Goal: Task Accomplishment & Management: Manage account settings

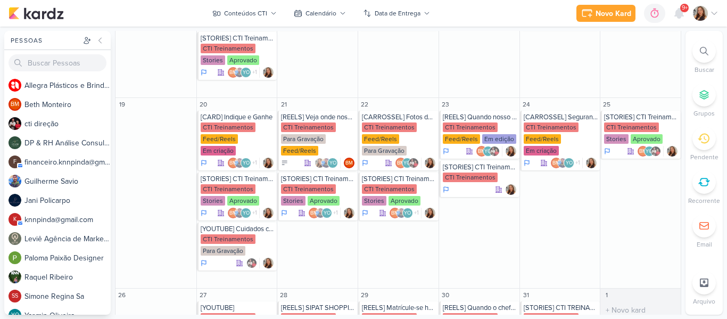
scroll to position [535, 0]
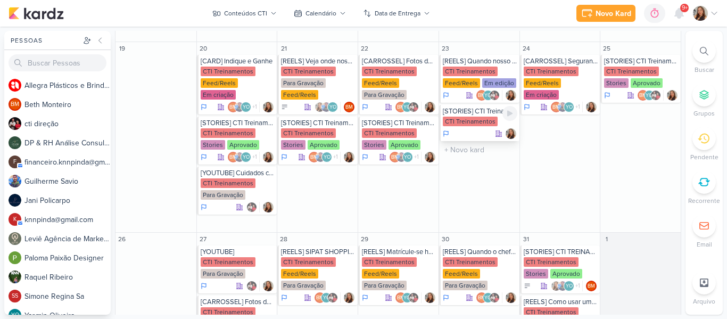
click at [467, 117] on div "CTI Treinamentos" at bounding box center [470, 122] width 55 height 10
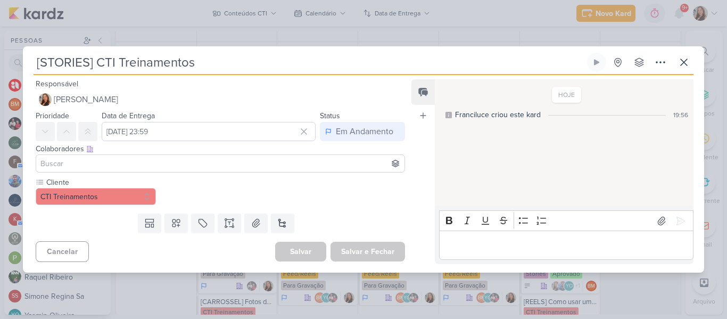
click at [303, 158] on input at bounding box center [220, 163] width 364 height 13
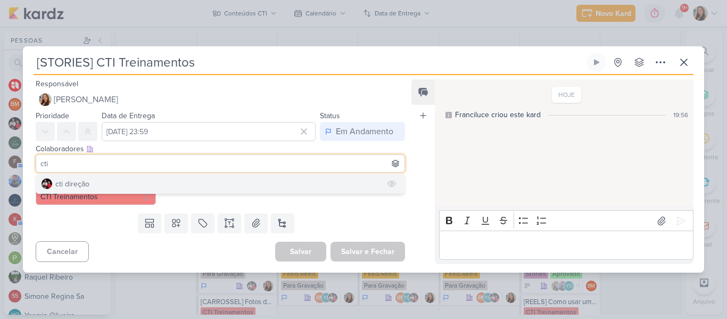
type input "cti"
click at [213, 182] on button "cti direção" at bounding box center [220, 183] width 368 height 19
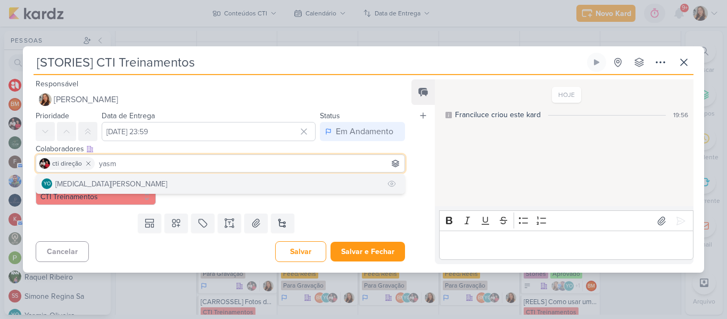
type input "yasm"
click at [193, 182] on button "YO [MEDICAL_DATA][PERSON_NAME]" at bounding box center [220, 183] width 368 height 19
type input "beth"
click at [156, 182] on button "BM [GEOGRAPHIC_DATA]" at bounding box center [220, 183] width 368 height 19
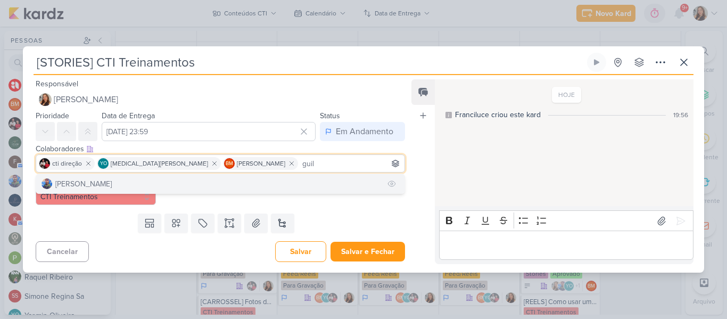
type input "guil"
click at [219, 180] on button "[PERSON_NAME]" at bounding box center [220, 183] width 368 height 19
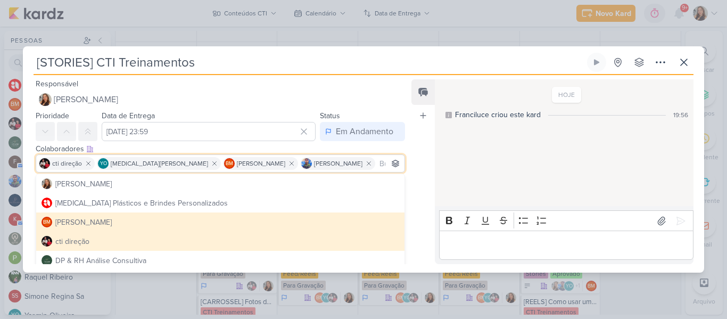
click at [453, 164] on div "HOJE Franciluce criou este kard 19:56" at bounding box center [564, 143] width 258 height 126
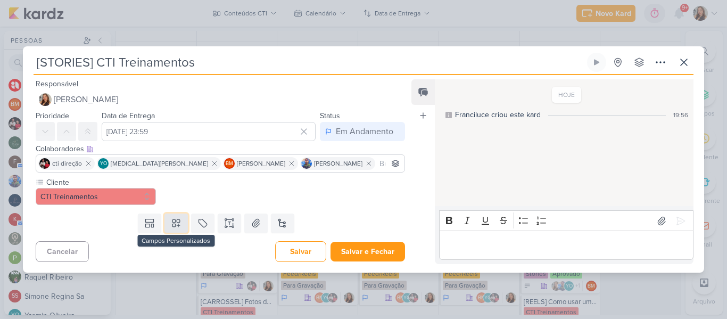
click at [179, 224] on button at bounding box center [176, 222] width 23 height 19
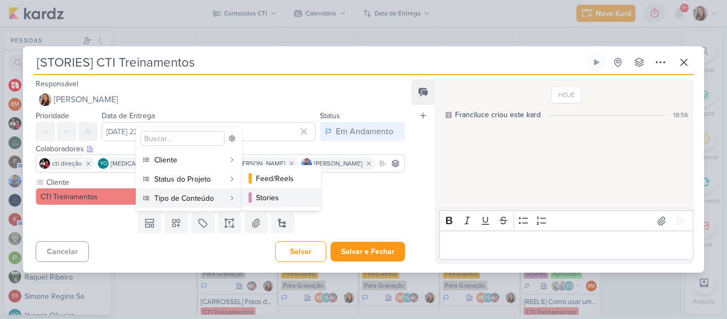
click at [269, 195] on div "Stories" at bounding box center [282, 197] width 52 height 11
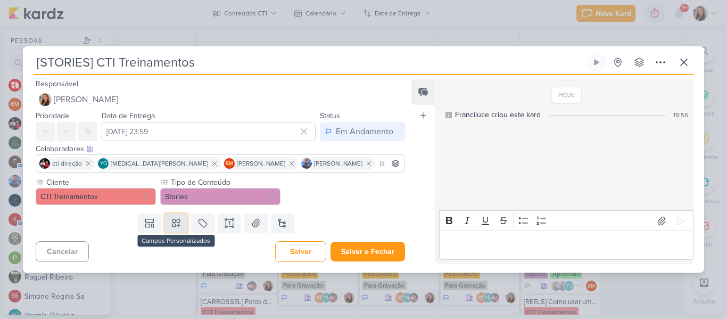
click at [181, 223] on button at bounding box center [176, 222] width 23 height 19
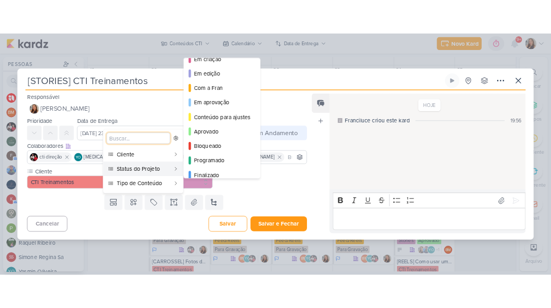
scroll to position [97, 0]
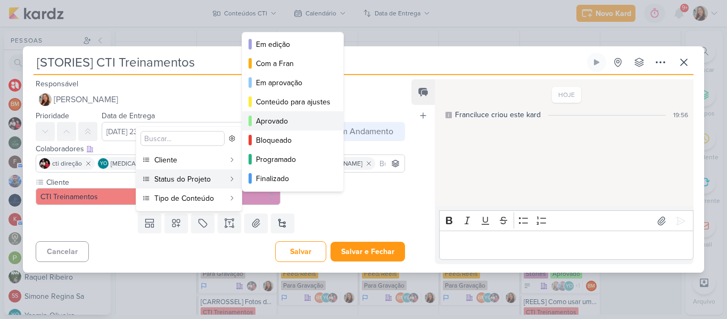
click at [302, 129] on button "Aprovado" at bounding box center [292, 120] width 101 height 19
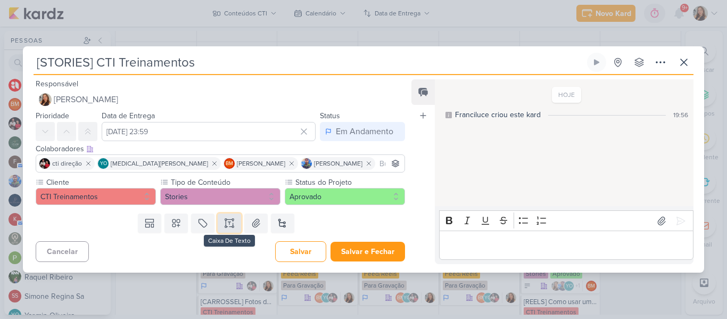
click at [233, 220] on icon at bounding box center [233, 222] width 0 height 5
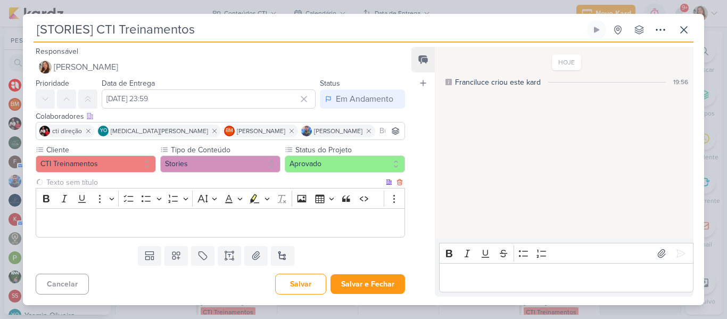
click at [182, 184] on input "text" at bounding box center [214, 182] width 340 height 11
type input "Story 1"
click at [181, 227] on p "Editor editing area: main" at bounding box center [221, 223] width 358 height 13
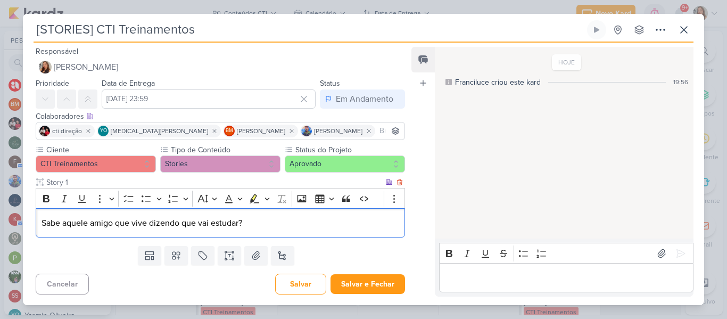
click at [43, 219] on p "Sabe aquele amigo que vive dizendo que vai estudar?" at bounding box center [221, 223] width 358 height 13
click at [275, 220] on p "Vídeo: [PERSON_NAME] aquele amigo que vive dizendo que vai estudar?" at bounding box center [221, 223] width 358 height 13
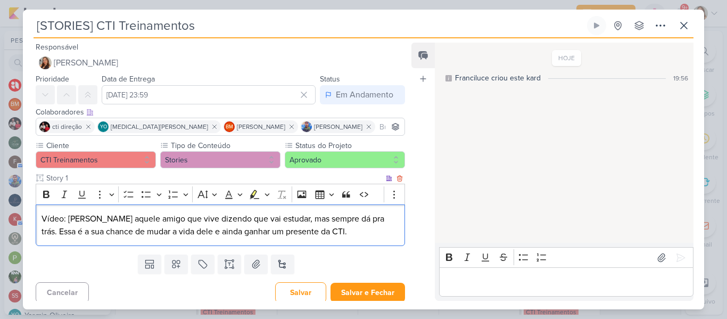
click at [360, 221] on p "Vídeo: [PERSON_NAME] aquele amigo que vive dizendo que vai estudar, mas sempre …" at bounding box center [221, 225] width 358 height 26
click at [358, 233] on p "Vídeo: [PERSON_NAME] aquele amigo que vive dizendo que vai estudar, mas sempre …" at bounding box center [221, 225] width 358 height 26
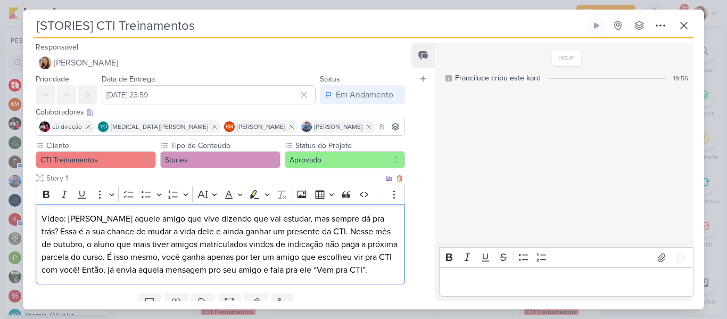
click at [97, 225] on p "Vídeo: [PERSON_NAME] aquele amigo que vive dizendo que vai estudar, mas sempre …" at bounding box center [221, 244] width 358 height 64
click at [128, 190] on icon "Editor toolbar" at bounding box center [129, 194] width 11 height 11
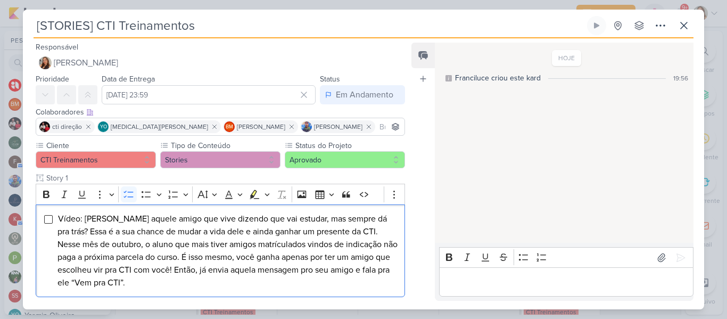
scroll to position [55, 0]
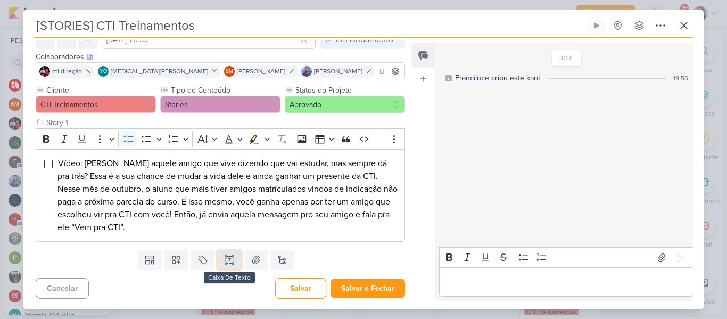
click at [225, 266] on button at bounding box center [229, 259] width 23 height 19
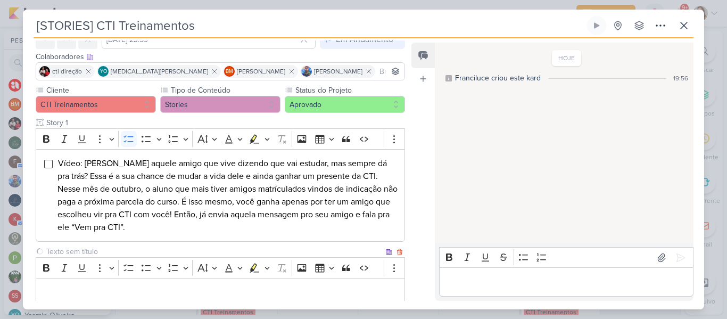
click at [196, 251] on input "text" at bounding box center [214, 251] width 340 height 11
type input "Story 2"
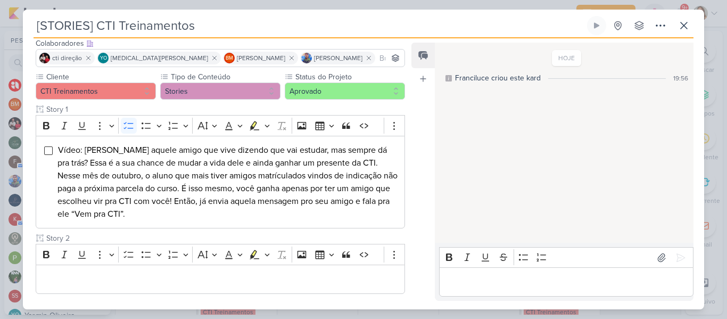
scroll to position [121, 0]
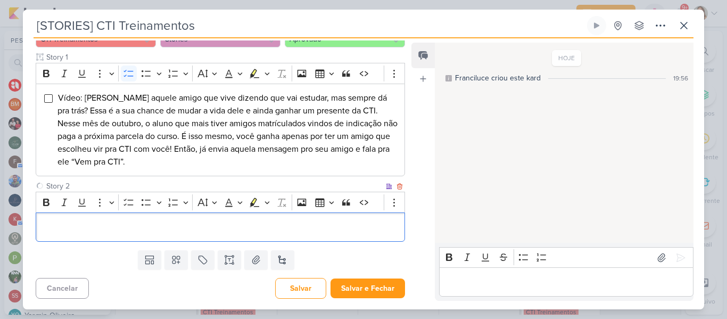
click at [323, 227] on p "Editor editing area: main" at bounding box center [221, 227] width 358 height 13
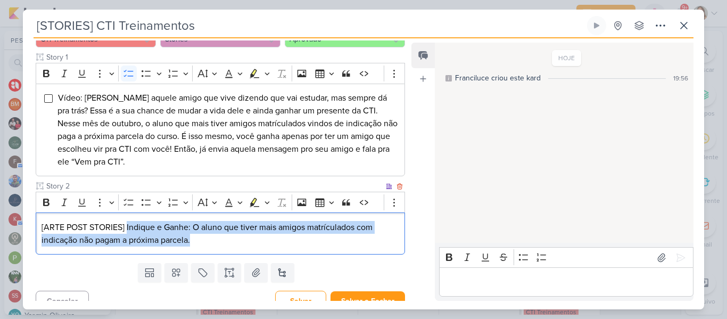
drag, startPoint x: 127, startPoint y: 228, endPoint x: 227, endPoint y: 244, distance: 102.0
click at [227, 244] on p "[ARTE POST STORIES] Indique e Ganhe: O aluno que tiver mais amigos matrículados…" at bounding box center [221, 234] width 358 height 26
copy p "Indique e Ganhe: O aluno que tiver mais amigos matrículados com indicação não p…"
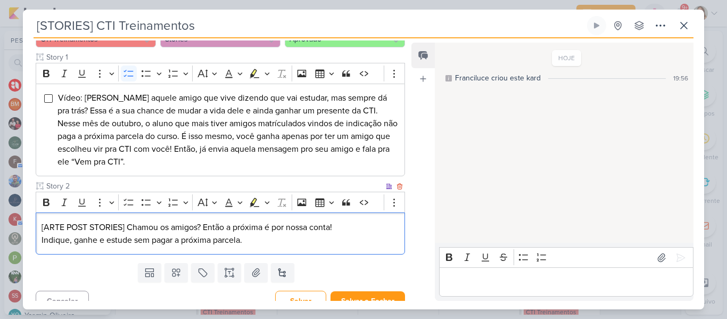
click at [302, 231] on p "[ARTE POST STORIES] Chamou os amigos? Então a próxima é por nossa conta! Indiqu…" at bounding box center [221, 234] width 358 height 26
click at [130, 204] on icon "Editor toolbar" at bounding box center [129, 202] width 10 height 7
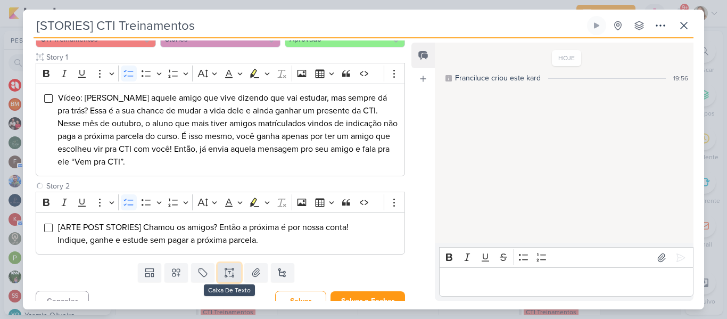
click at [229, 273] on icon at bounding box center [229, 272] width 0 height 3
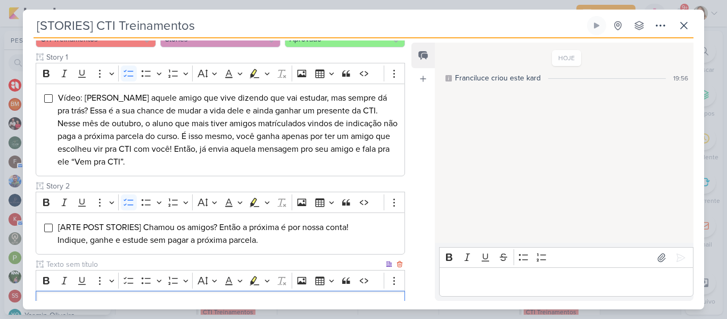
click at [197, 261] on input "text" at bounding box center [214, 264] width 340 height 11
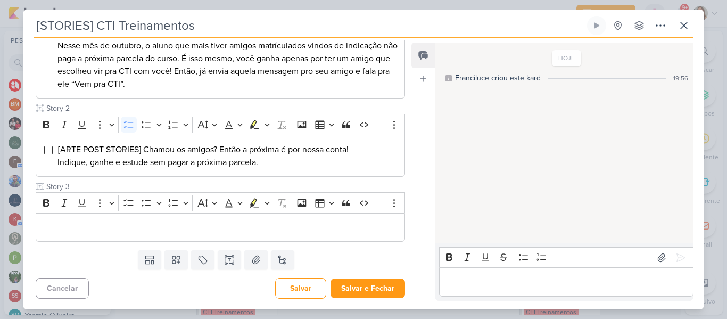
type input "Story 3"
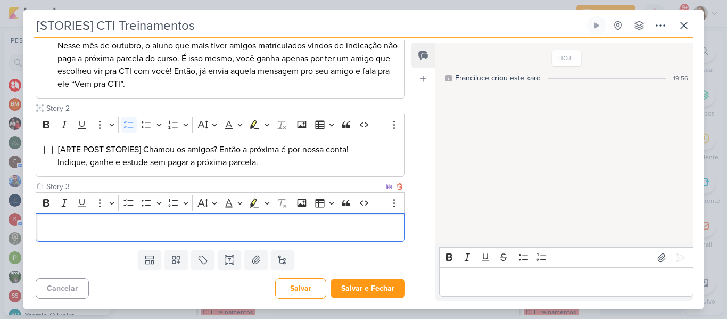
click at [141, 233] on p "Editor editing area: main" at bounding box center [221, 227] width 358 height 13
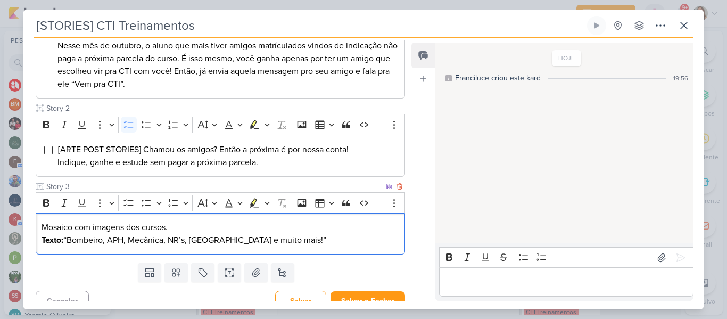
click at [69, 241] on p "Mosaico com imagens dos cursos. Texto: “Bombeiro, APH, Mecânica, NR’s, [GEOGRAP…" at bounding box center [221, 234] width 358 height 26
drag, startPoint x: 120, startPoint y: 240, endPoint x: 135, endPoint y: 242, distance: 14.5
click at [135, 242] on p "Mosaico com imagens dos cursos. Escrever: Bombeiro, APH, Mecânica, NR’s, [GEOGR…" at bounding box center [221, 234] width 358 height 26
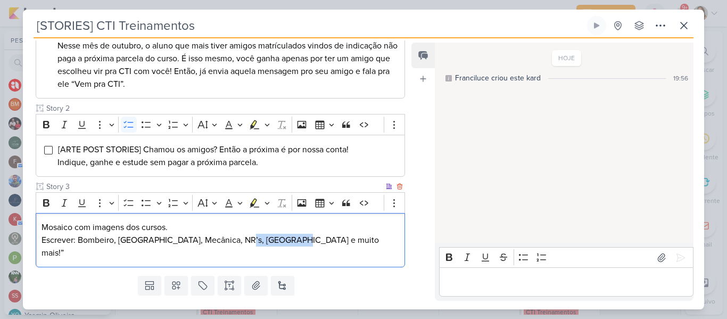
drag, startPoint x: 236, startPoint y: 240, endPoint x: 287, endPoint y: 240, distance: 51.1
click at [287, 240] on p "Mosaico com imagens dos cursos. Escrever: Bombeiro, [GEOGRAPHIC_DATA], Mecânica…" at bounding box center [221, 240] width 358 height 38
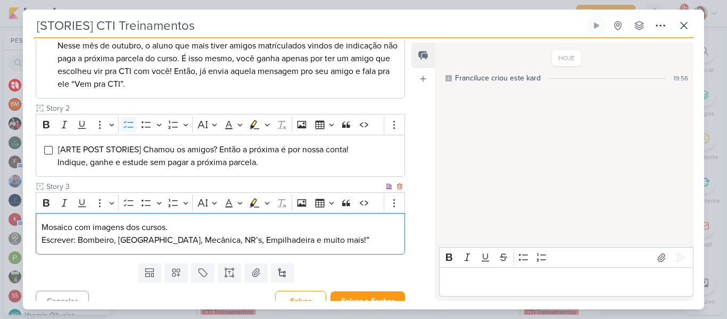
click at [348, 239] on p "Mosaico com imagens dos cursos. Escrever: Bombeiro, [GEOGRAPHIC_DATA], Mecânica…" at bounding box center [221, 234] width 358 height 26
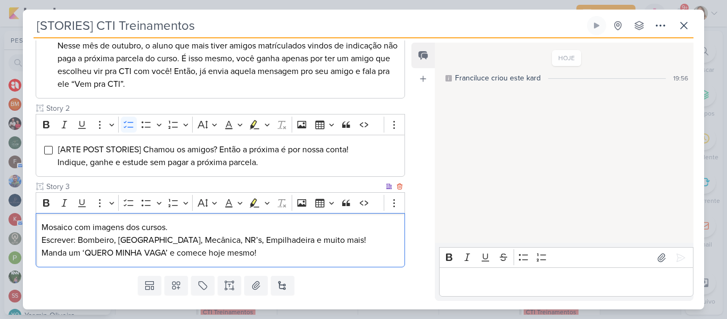
click at [135, 229] on p "Mosaico com imagens dos cursos. Escrever: Bombeiro, [GEOGRAPHIC_DATA], Mecânica…" at bounding box center [221, 234] width 358 height 26
click at [129, 204] on icon "Editor toolbar" at bounding box center [129, 203] width 11 height 11
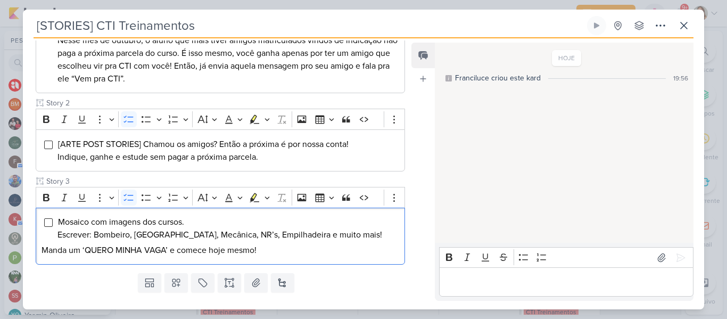
scroll to position [227, 0]
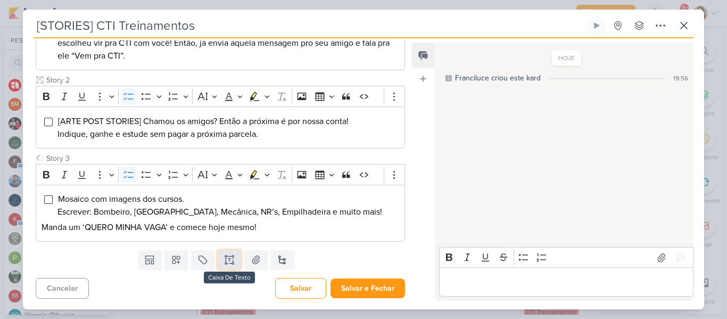
click at [233, 256] on button at bounding box center [229, 259] width 23 height 19
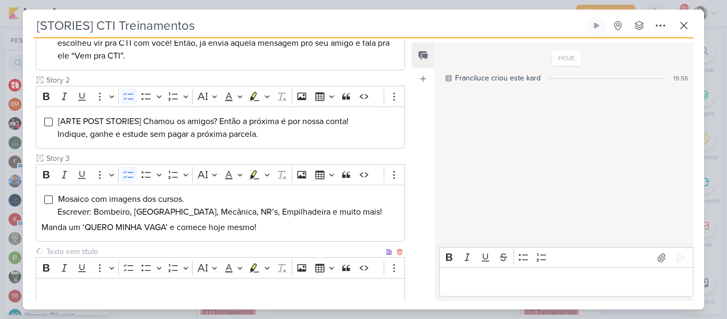
click at [221, 251] on input "text" at bounding box center [214, 251] width 340 height 11
type input "Story 4"
click at [213, 291] on p "Editor editing area: main" at bounding box center [221, 292] width 358 height 13
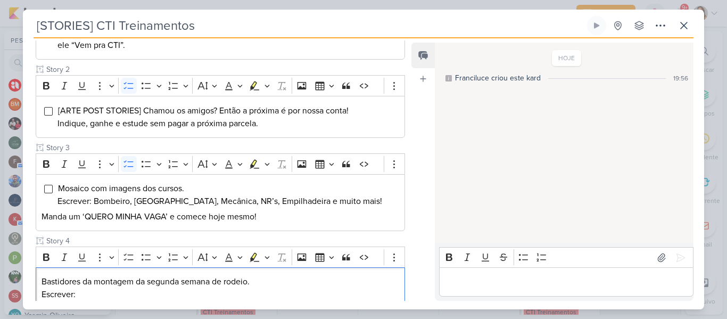
scroll to position [288, 0]
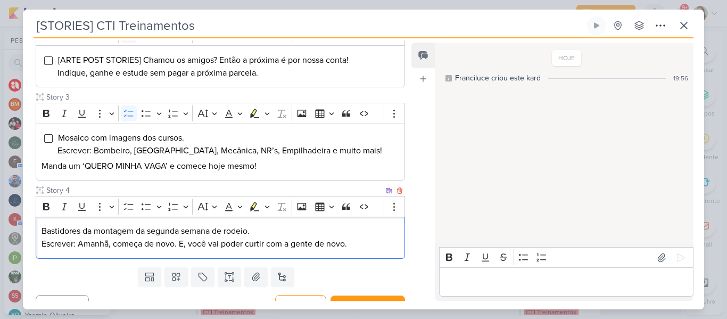
click at [270, 227] on p "Bastidores da montagem da segunda semana de rodeio." at bounding box center [221, 231] width 358 height 13
click at [137, 207] on div "Bold Italic Underline More To-do List Bulleted List Bulleted List Numbered List…" at bounding box center [209, 206] width 343 height 20
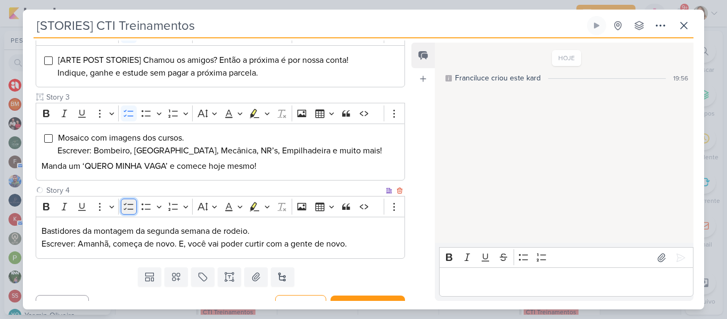
click at [132, 207] on icon "Editor toolbar" at bounding box center [129, 206] width 11 height 11
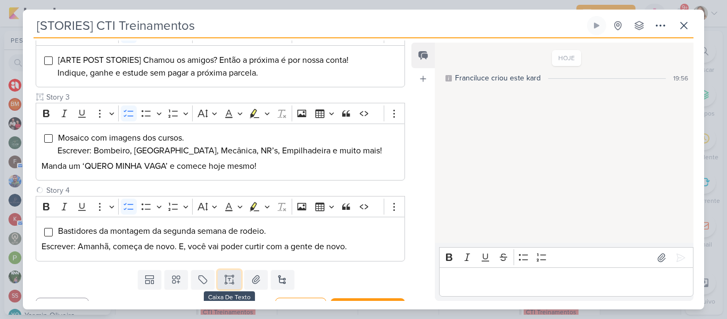
click at [226, 281] on icon at bounding box center [226, 279] width 0 height 5
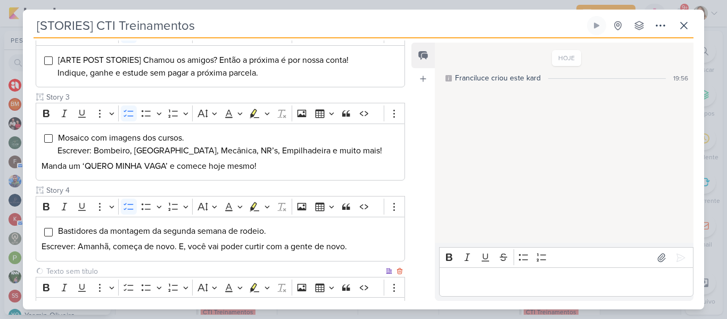
click at [177, 268] on input "text" at bounding box center [214, 271] width 340 height 11
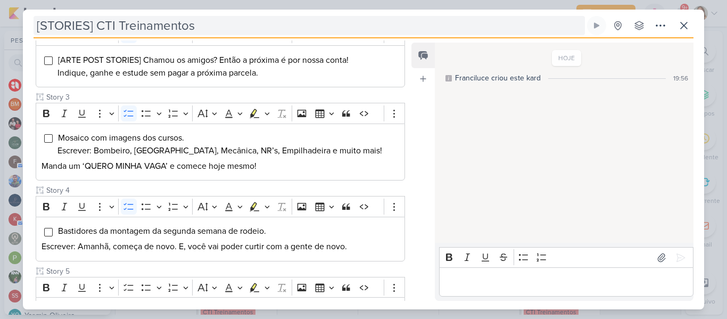
type input "Story 5"
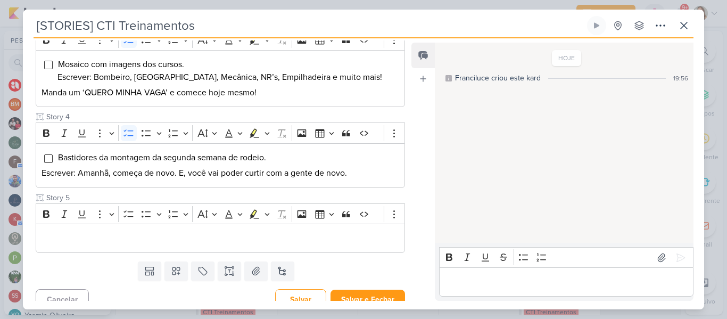
scroll to position [373, 0]
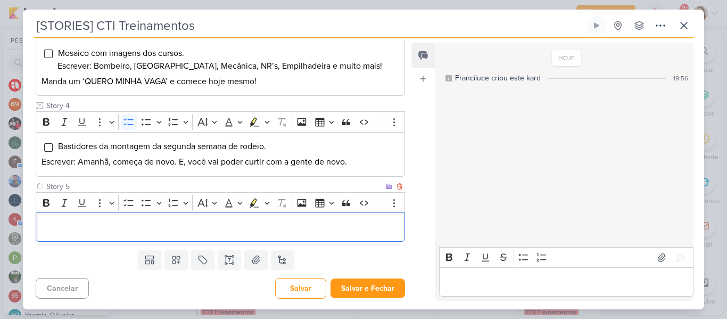
click at [360, 235] on div "Editor editing area: main" at bounding box center [220, 226] width 369 height 29
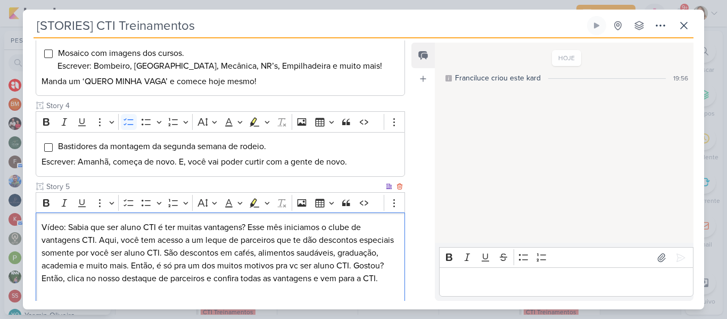
scroll to position [382, 0]
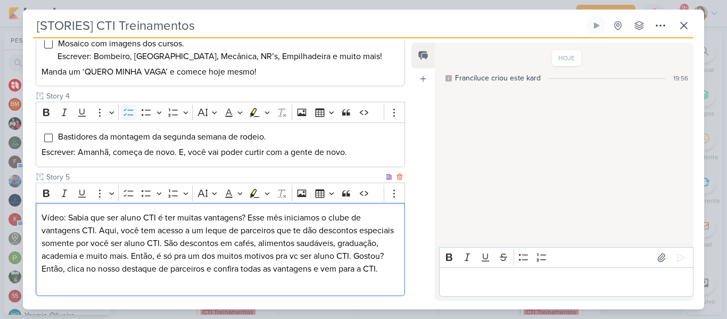
click at [368, 227] on p "Vídeo: Sabia que ser aluno CTI é ter muitas vantagens? Esse mês iniciamos o clu…" at bounding box center [221, 243] width 358 height 64
click at [136, 198] on button "To-do List" at bounding box center [129, 193] width 16 height 16
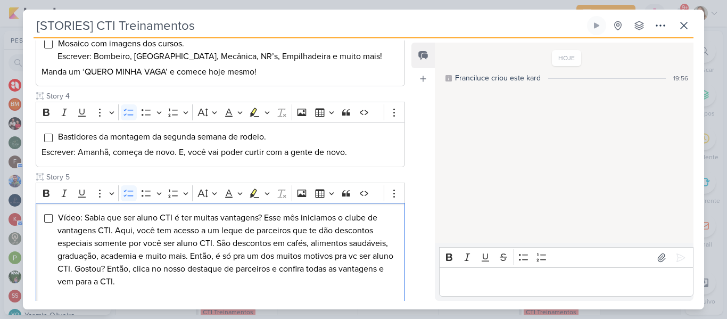
scroll to position [452, 0]
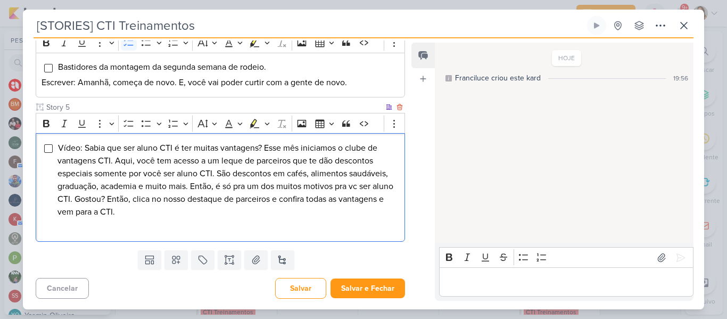
click at [257, 233] on p "Editor editing area: main" at bounding box center [221, 227] width 358 height 13
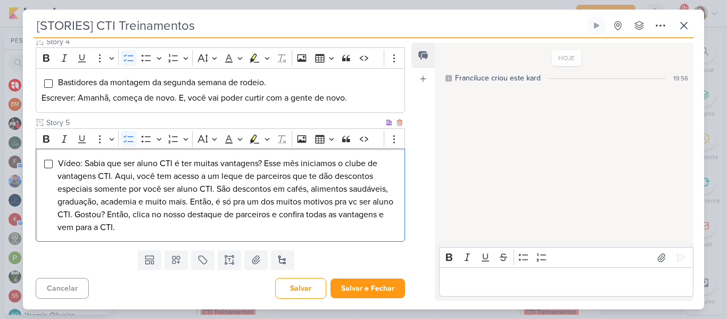
scroll to position [437, 0]
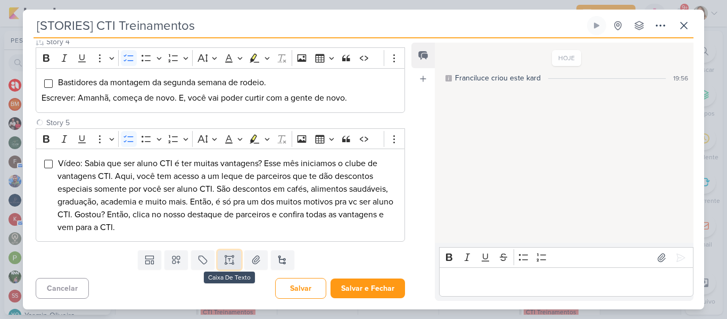
click at [232, 257] on icon at bounding box center [229, 259] width 11 height 11
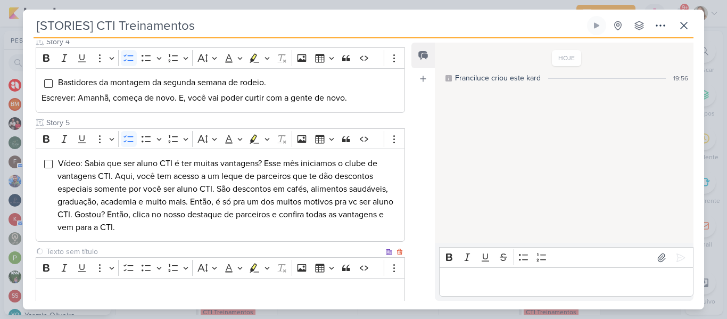
click at [223, 253] on input "text" at bounding box center [214, 251] width 340 height 11
type input "Story 6"
click at [170, 297] on p "Editor editing area: main" at bounding box center [221, 292] width 358 height 13
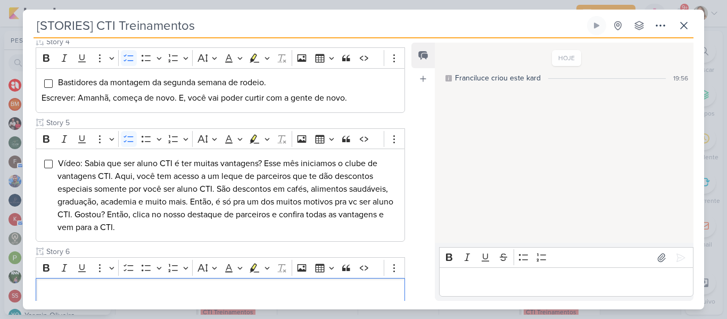
scroll to position [502, 0]
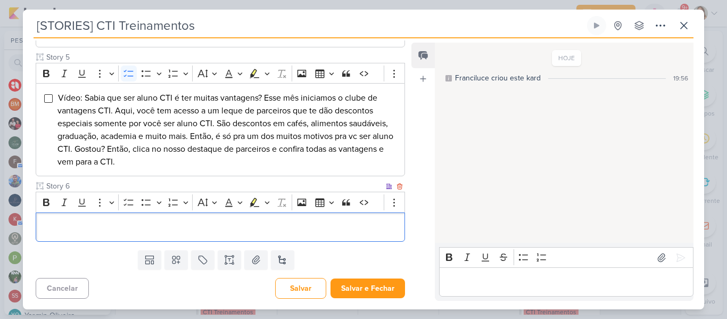
click at [357, 235] on div "Editor editing area: main" at bounding box center [220, 226] width 369 height 29
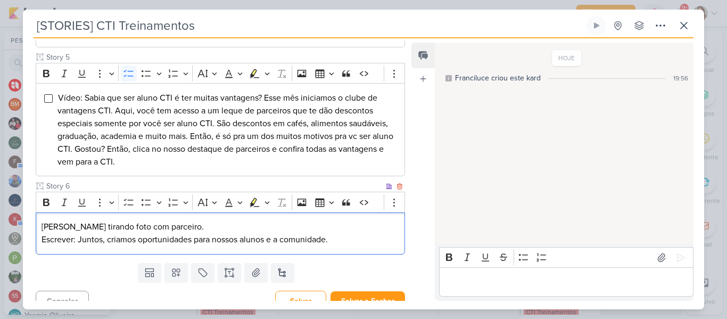
click at [253, 230] on p "[PERSON_NAME] tirando foto com parceiro." at bounding box center [221, 226] width 358 height 13
click at [127, 206] on icon "Editor toolbar" at bounding box center [129, 202] width 11 height 11
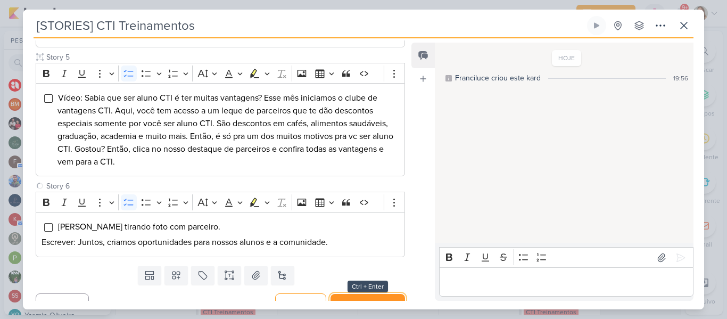
click at [338, 294] on button "Salvar e Fechar" at bounding box center [368, 304] width 75 height 20
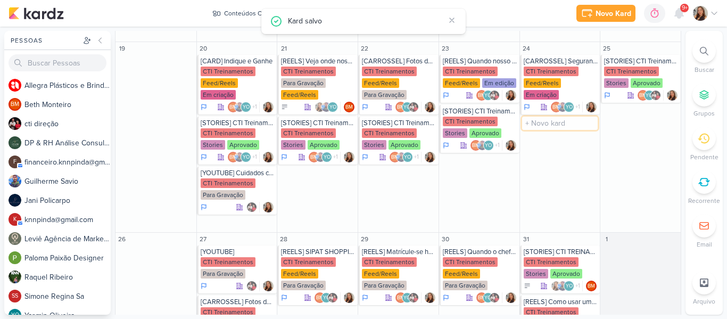
click at [535, 117] on input "text" at bounding box center [560, 123] width 76 height 13
type input "[STORIES] CTI Treinamentos"
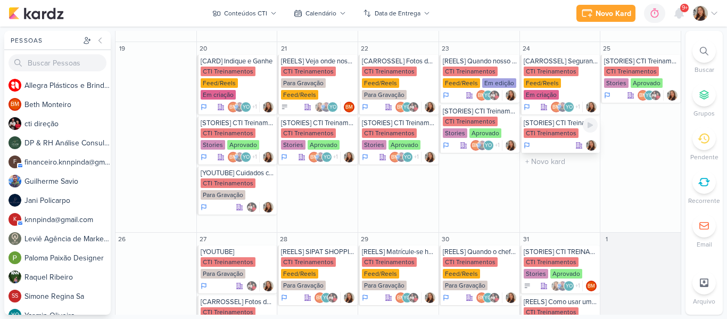
click at [542, 128] on div "CTI Treinamentos" at bounding box center [561, 133] width 75 height 11
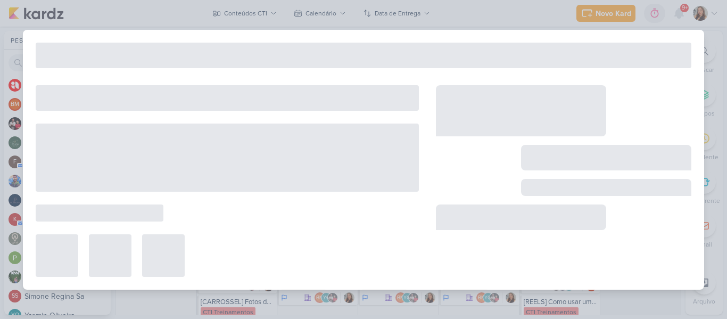
type input "[DATE] 23:59"
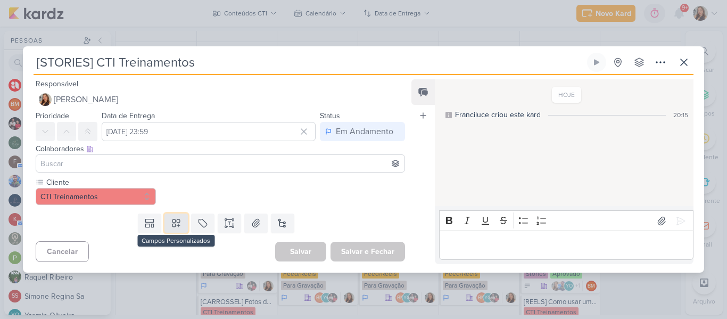
click at [179, 217] on button at bounding box center [176, 222] width 23 height 19
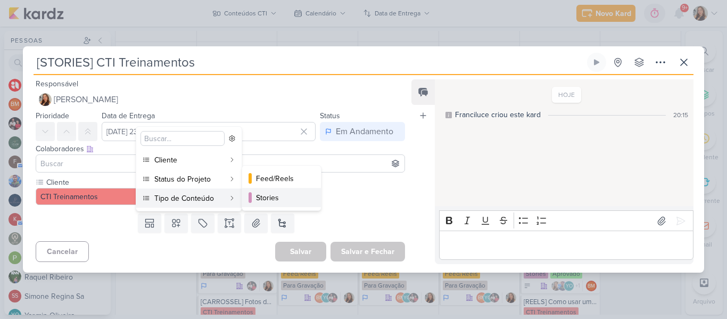
click at [295, 198] on div "Stories" at bounding box center [282, 197] width 52 height 11
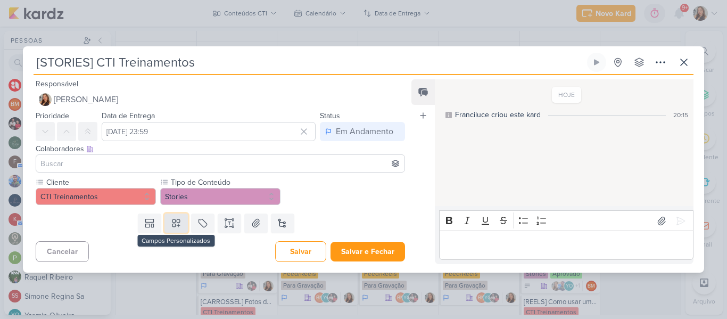
click at [179, 221] on button at bounding box center [176, 222] width 23 height 19
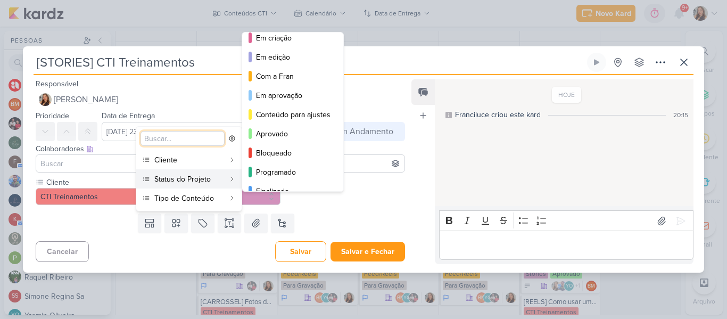
scroll to position [87, 0]
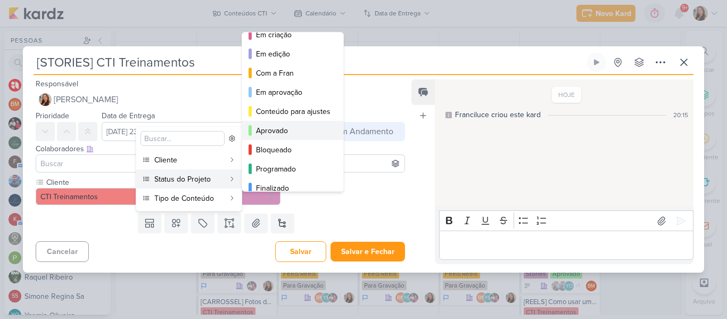
click at [298, 139] on button "Aprovado" at bounding box center [292, 130] width 101 height 19
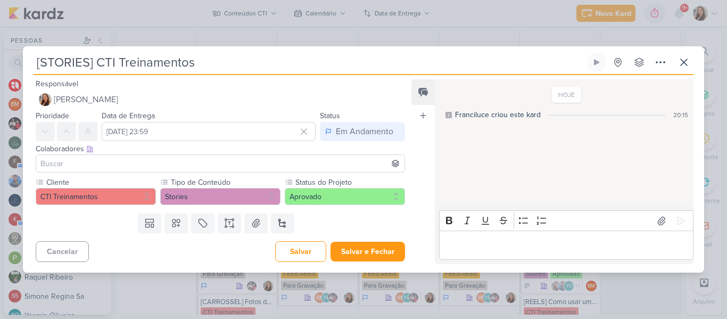
click at [299, 163] on input at bounding box center [220, 163] width 364 height 13
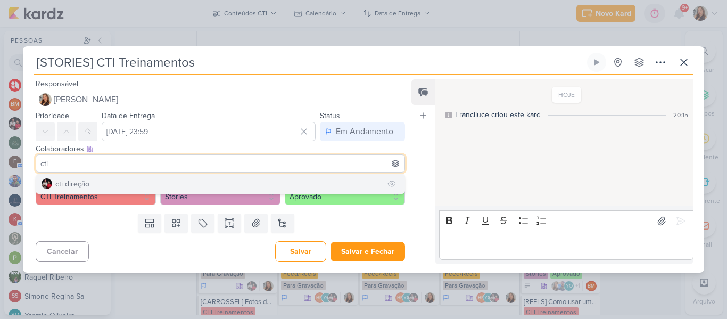
type input "cti"
click at [262, 179] on button "cti direção" at bounding box center [220, 183] width 368 height 19
type input "yasm"
click at [242, 180] on button "YO [MEDICAL_DATA][PERSON_NAME]" at bounding box center [220, 183] width 368 height 19
type input "beth"
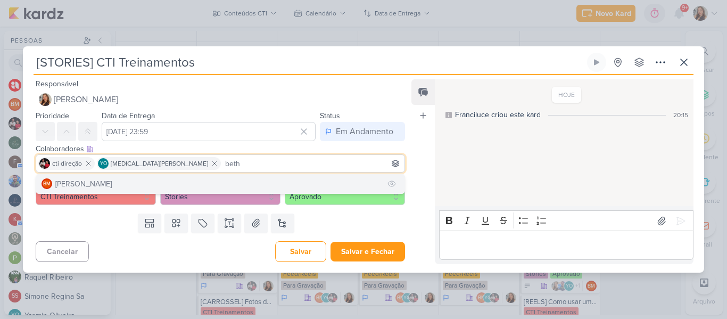
click at [225, 179] on button "BM [GEOGRAPHIC_DATA]" at bounding box center [220, 183] width 368 height 19
type input "gui"
click at [179, 184] on button "[PERSON_NAME]" at bounding box center [220, 183] width 368 height 19
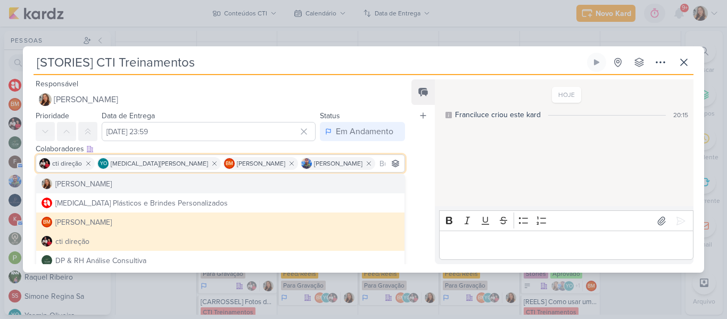
click at [489, 184] on div "HOJE Franciluce criou este kard 20:15" at bounding box center [564, 143] width 258 height 126
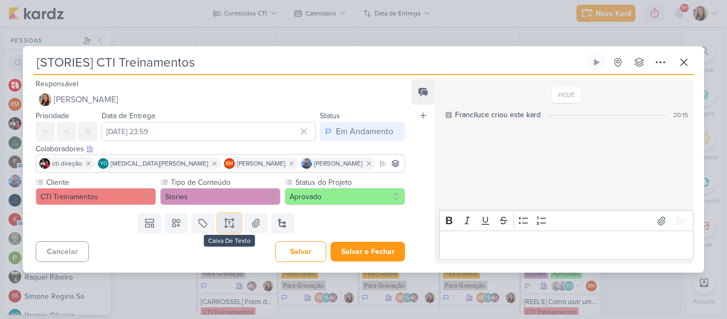
click at [233, 232] on button at bounding box center [229, 222] width 23 height 19
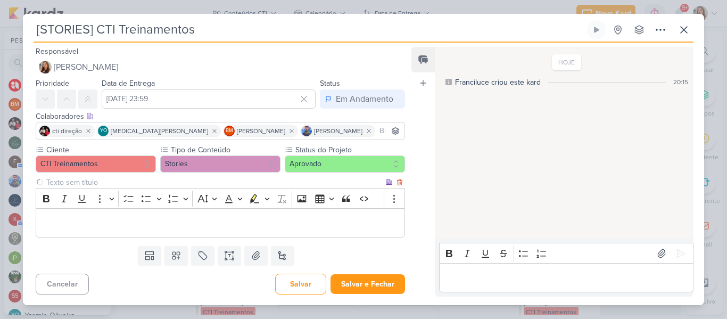
click at [187, 184] on input "text" at bounding box center [214, 182] width 340 height 11
type input "Story 1"
click at [198, 232] on div "Editor editing area: main" at bounding box center [220, 222] width 369 height 29
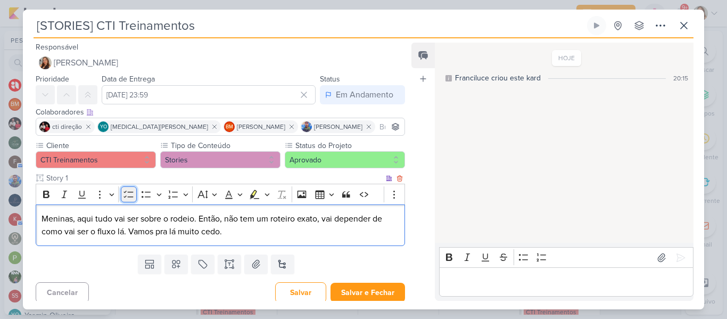
click at [128, 190] on icon "Editor toolbar" at bounding box center [129, 194] width 11 height 11
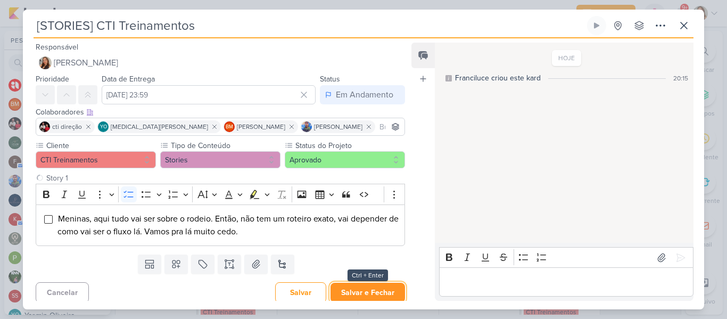
click at [354, 286] on button "Salvar e Fechar" at bounding box center [368, 293] width 75 height 20
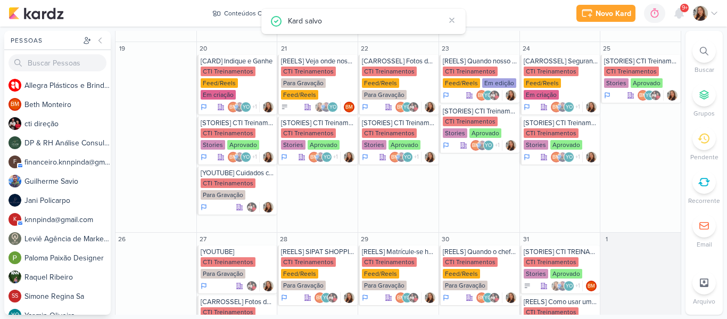
scroll to position [570, 0]
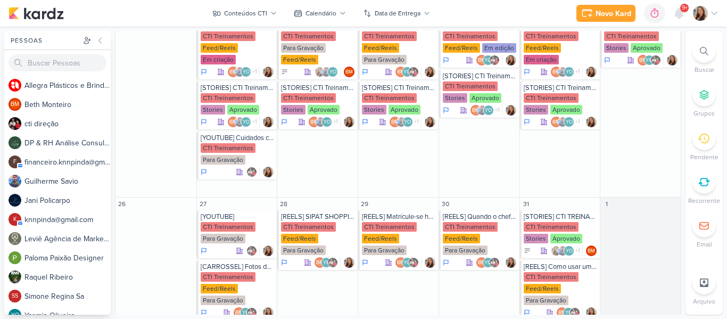
type input "[STORIES] CTI Treinamentos"
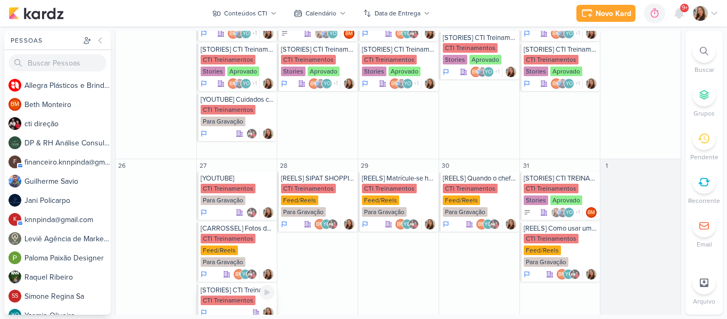
click at [248, 286] on div "[STORIES] CTI Treinamentos" at bounding box center [238, 290] width 75 height 9
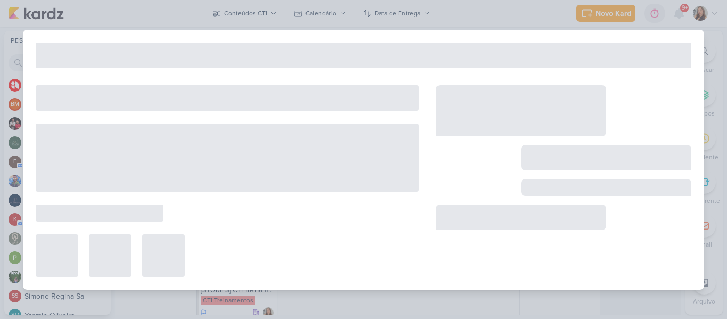
type input "[DATE] 23:59"
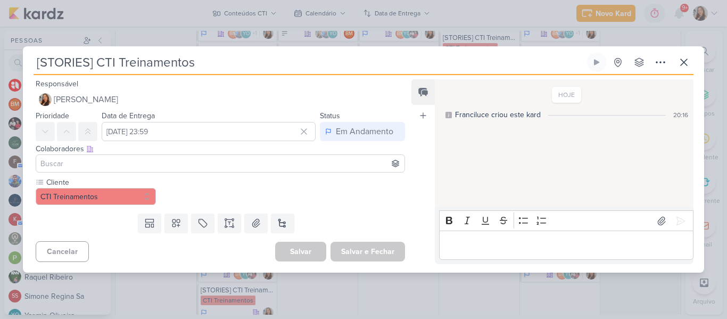
click at [204, 162] on input at bounding box center [220, 163] width 364 height 13
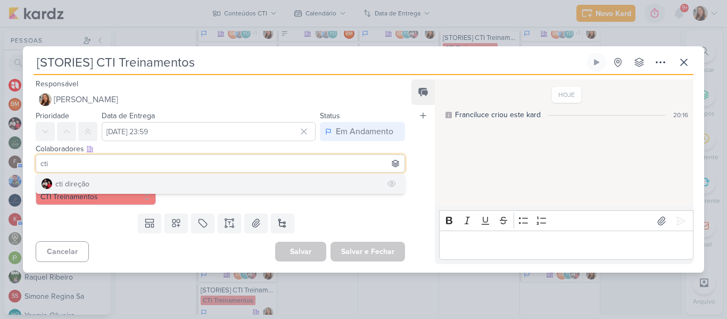
type input "cti"
click at [191, 179] on button "cti direção" at bounding box center [220, 183] width 368 height 19
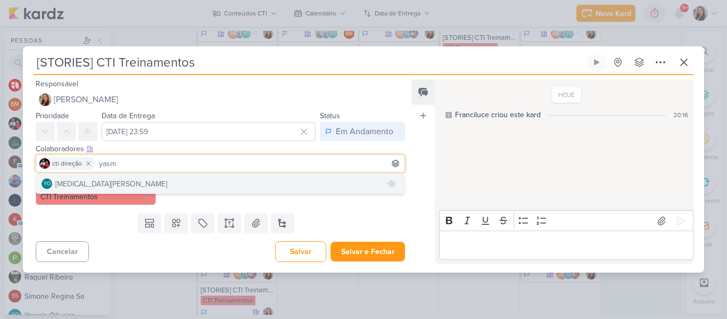
type input "yasm"
click at [151, 184] on button "YO [MEDICAL_DATA][PERSON_NAME]" at bounding box center [220, 183] width 368 height 19
type input "beth"
click at [134, 182] on button "BM [GEOGRAPHIC_DATA]" at bounding box center [220, 183] width 368 height 19
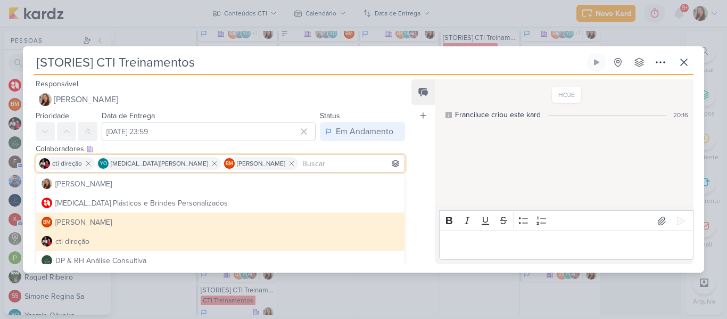
click at [364, 166] on input at bounding box center [351, 163] width 102 height 13
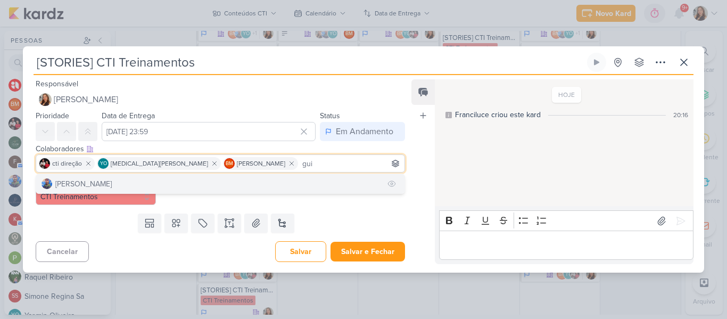
type input "gui"
click at [280, 188] on button "[PERSON_NAME]" at bounding box center [220, 183] width 368 height 19
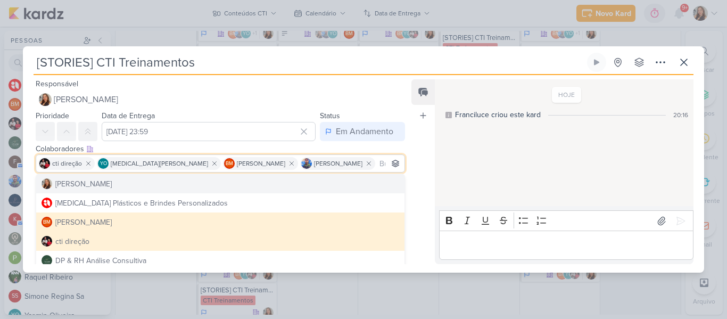
click at [502, 175] on div "HOJE Franciluce criou este kard 20:16" at bounding box center [564, 143] width 258 height 126
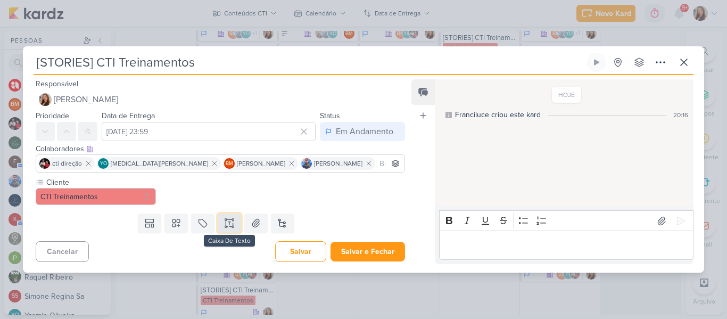
click at [235, 218] on button at bounding box center [229, 222] width 23 height 19
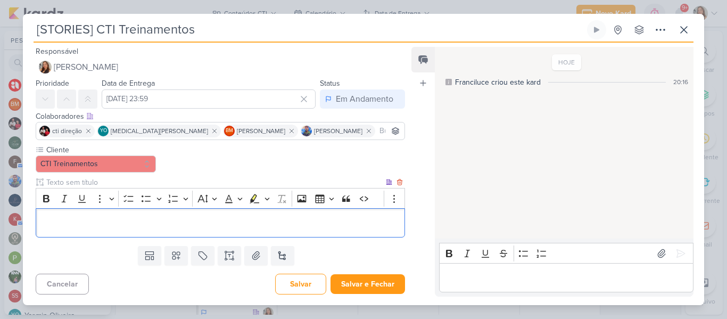
click at [164, 182] on input "text" at bounding box center [214, 182] width 340 height 11
type input "Story 1"
click at [167, 228] on p "Editor editing area: main" at bounding box center [221, 223] width 358 height 13
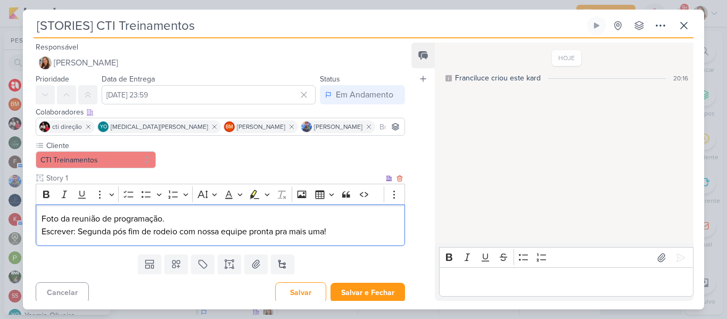
click at [84, 215] on p "Foto da reunião de programação." at bounding box center [221, 218] width 358 height 13
click at [125, 199] on icon "Editor toolbar" at bounding box center [129, 194] width 11 height 11
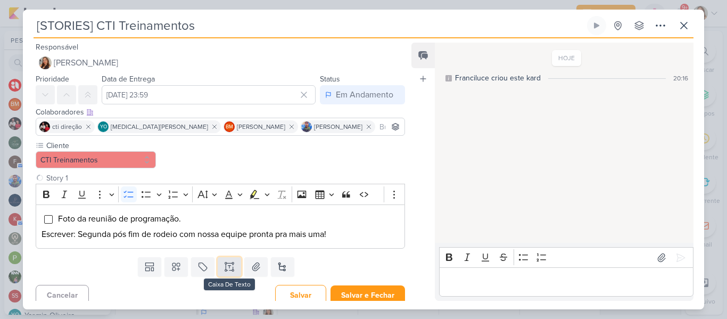
click at [226, 272] on icon at bounding box center [229, 266] width 11 height 11
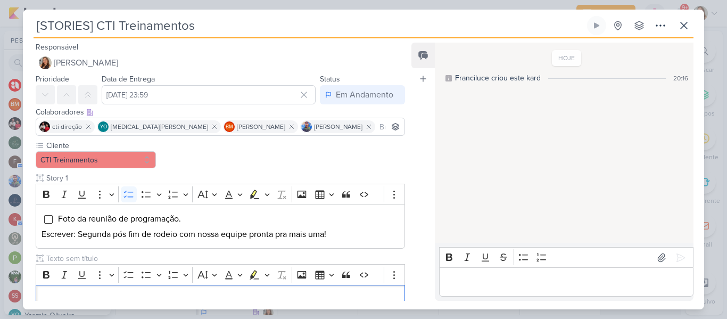
scroll to position [0, 0]
click at [167, 255] on input "text" at bounding box center [214, 258] width 340 height 11
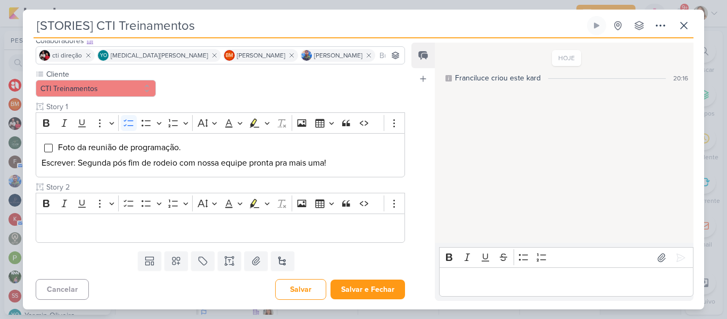
scroll to position [72, 0]
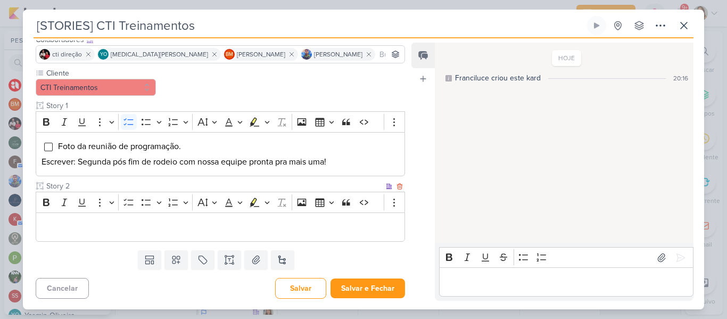
type input "Story 2"
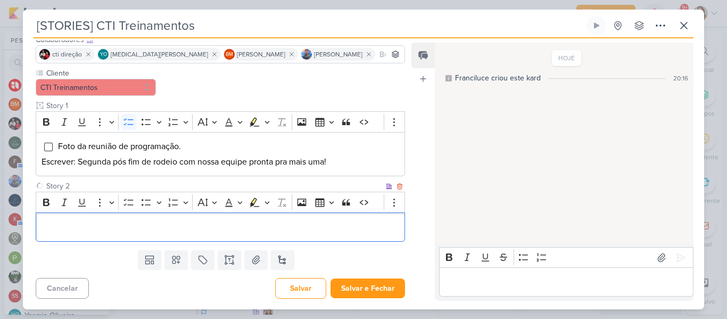
click at [350, 225] on p "Editor editing area: main" at bounding box center [221, 227] width 358 height 13
click at [225, 264] on icon at bounding box center [226, 263] width 2 height 2
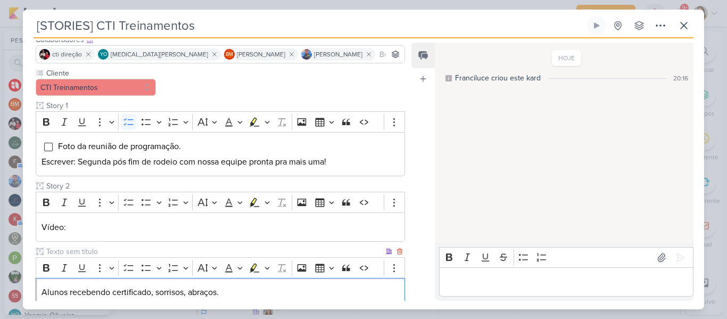
scroll to position [82, 0]
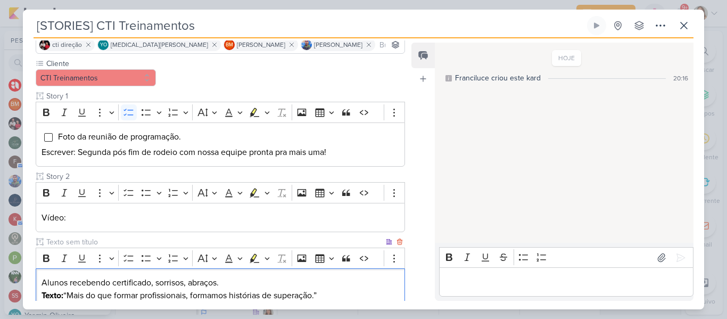
click at [70, 292] on p "Alunos recebendo certificado, sorrisos, abraços. Texto: “Mais do que formar pro…" at bounding box center [221, 289] width 358 height 26
click at [334, 299] on p "Alunos recebendo certificado, sorrisos, abraços. Escrever: Mais do que formar p…" at bounding box center [221, 289] width 358 height 26
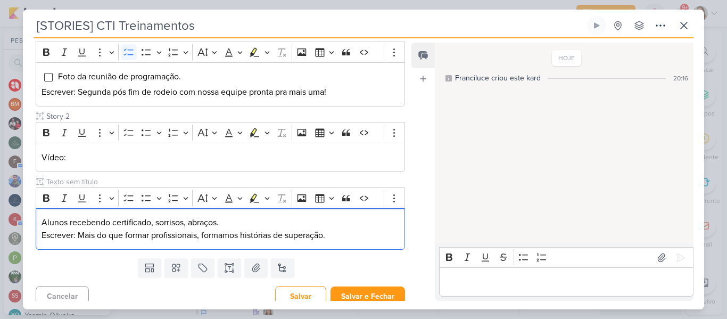
scroll to position [150, 0]
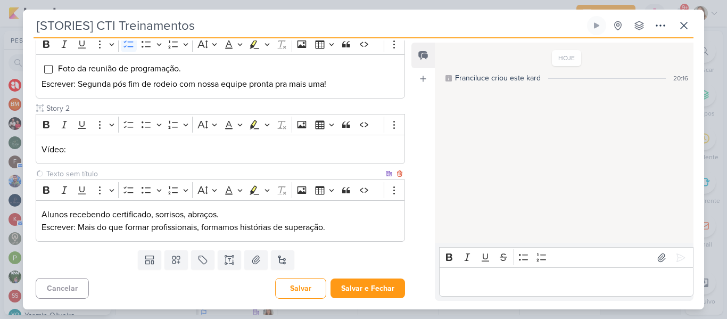
click at [199, 174] on input "text" at bounding box center [214, 173] width 340 height 11
type input "Story 3"
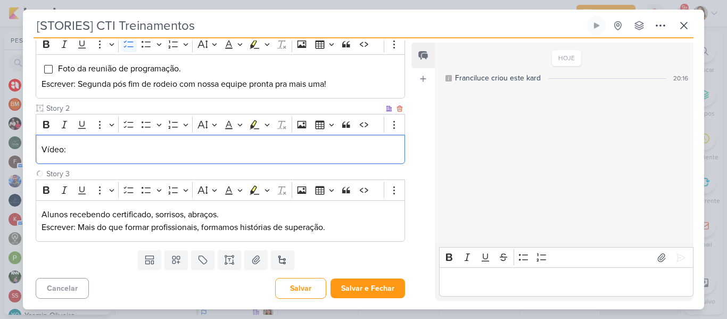
click at [159, 159] on div "Vídeo:" at bounding box center [220, 149] width 369 height 29
click at [132, 124] on icon "Editor toolbar" at bounding box center [129, 124] width 11 height 11
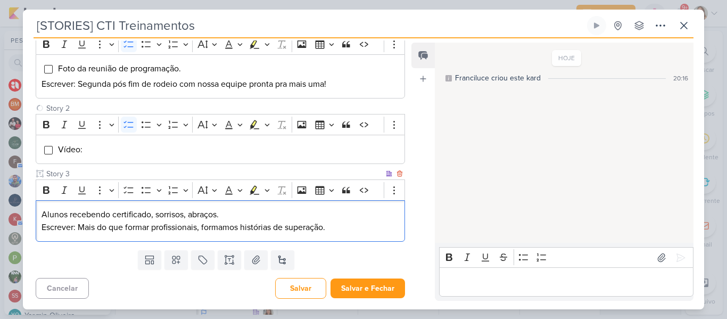
click at [130, 214] on p "Alunos recebendo certificado, sorrisos, abraços. Escrever: Mais do que formar p…" at bounding box center [221, 221] width 358 height 26
click at [126, 192] on icon "Editor toolbar" at bounding box center [129, 190] width 11 height 11
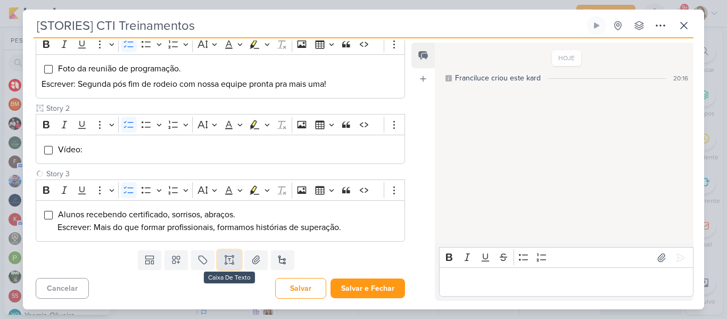
click at [226, 256] on icon at bounding box center [229, 259] width 11 height 11
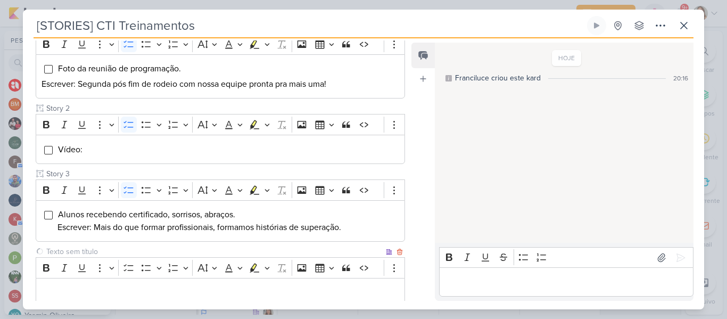
click at [211, 252] on input "text" at bounding box center [214, 251] width 340 height 11
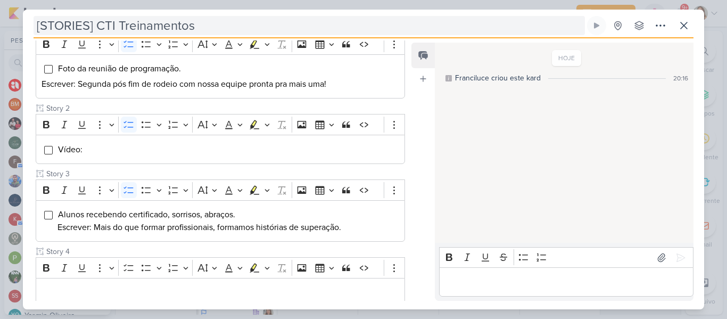
type input "Story 4"
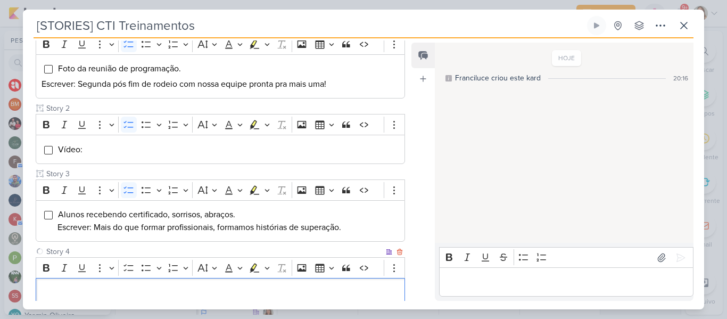
click at [143, 285] on div "Editor editing area: main" at bounding box center [220, 292] width 369 height 29
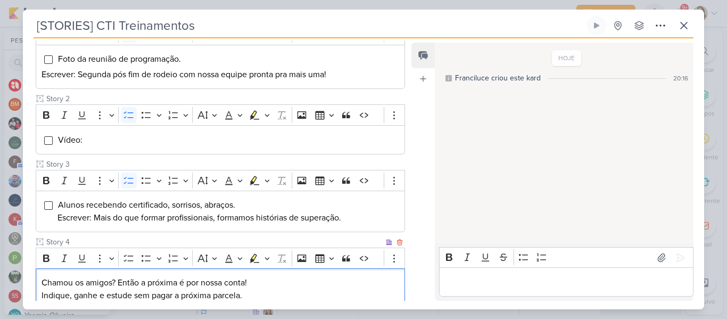
click at [39, 280] on div "Chamou os amigos? Então a próxima é por nossa conta! Indique, ganhe e estude se…" at bounding box center [220, 289] width 369 height 42
click at [126, 264] on button "To-do List" at bounding box center [129, 258] width 16 height 16
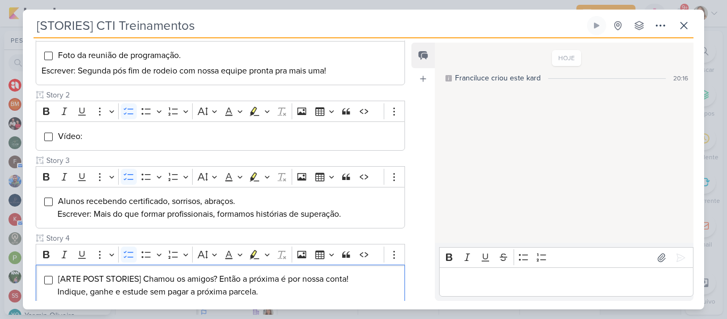
scroll to position [228, 0]
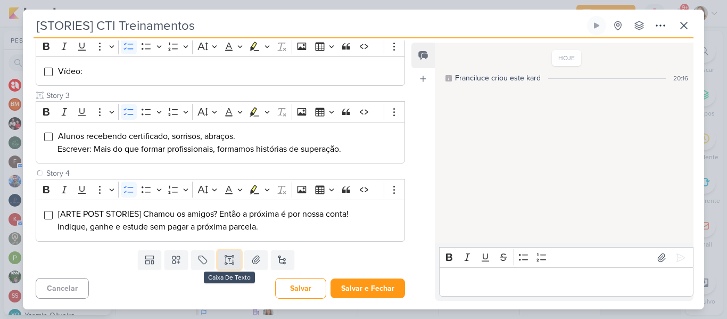
click at [220, 260] on button at bounding box center [229, 259] width 23 height 19
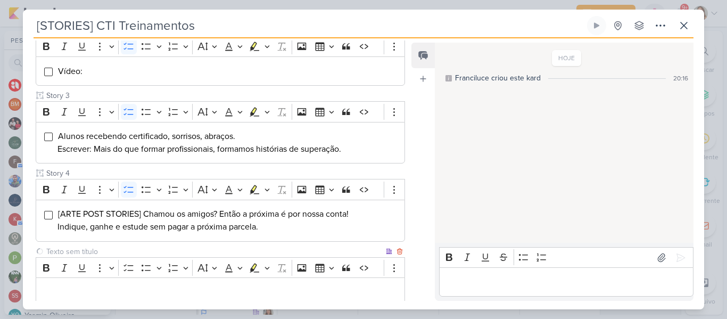
click at [208, 249] on input "text" at bounding box center [214, 251] width 340 height 11
type input "Story 5"
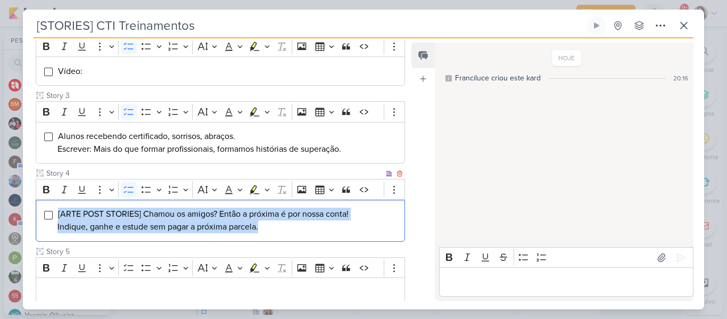
drag, startPoint x: 57, startPoint y: 215, endPoint x: 313, endPoint y: 230, distance: 256.0
click at [313, 230] on li "[ARTE POST STORIES] Chamou os amigos? Então a próxima é por nossa conta! Indiqu…" at bounding box center [228, 221] width 342 height 26
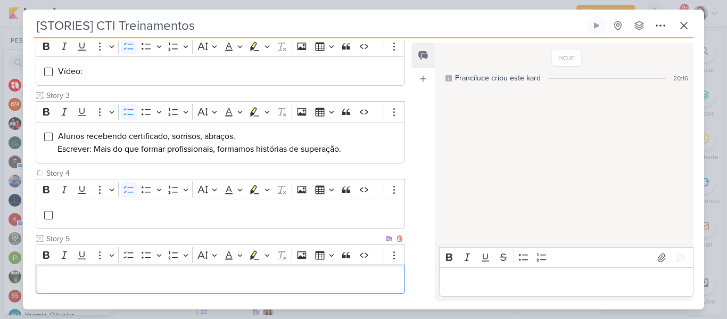
click at [283, 286] on div "Editor editing area: main" at bounding box center [220, 279] width 369 height 29
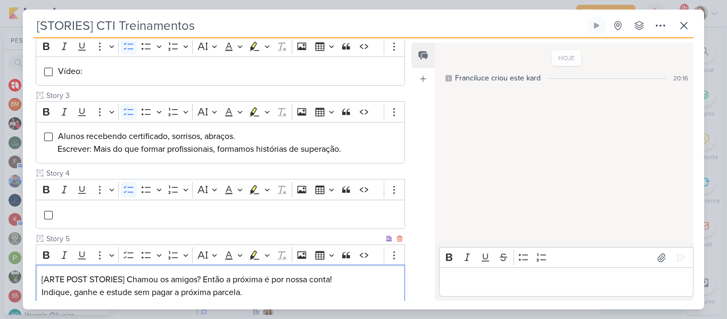
click at [240, 285] on p "[ARTE POST STORIES] Chamou os amigos? Então a próxima é por nossa conta! Indiqu…" at bounding box center [221, 286] width 358 height 26
click at [127, 259] on icon "Editor toolbar" at bounding box center [129, 255] width 11 height 11
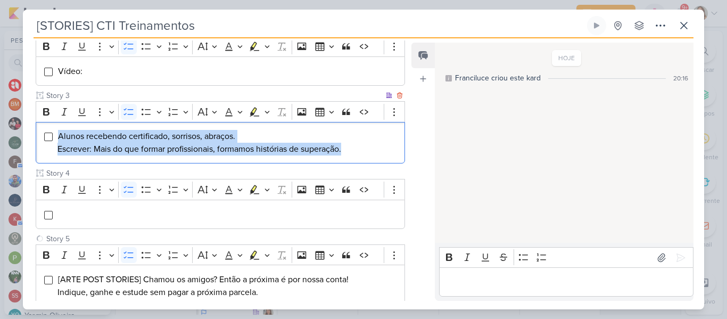
drag, startPoint x: 58, startPoint y: 138, endPoint x: 367, endPoint y: 153, distance: 309.2
click at [367, 153] on li "Alunos recebendo certificado, sorrisos, abraços. Escrever: Mais do que formar p…" at bounding box center [228, 143] width 342 height 26
copy span "Alunos recebendo certificado, sorrisos, abraços. Escrever: Mais do que formar p…"
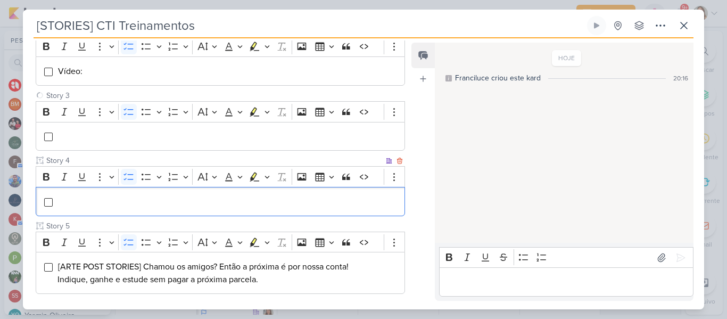
click at [296, 209] on div "Editor editing area: main" at bounding box center [220, 201] width 369 height 29
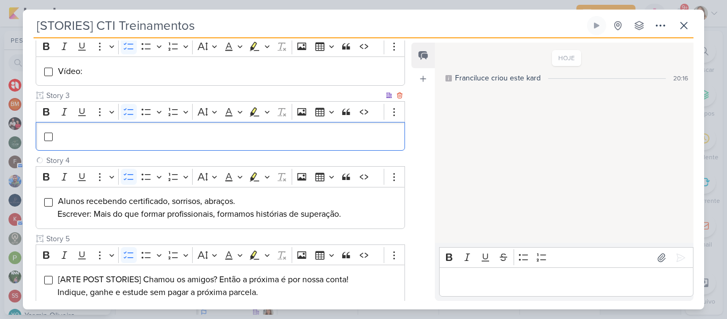
click at [220, 143] on div "Editor editing area: main" at bounding box center [220, 136] width 369 height 29
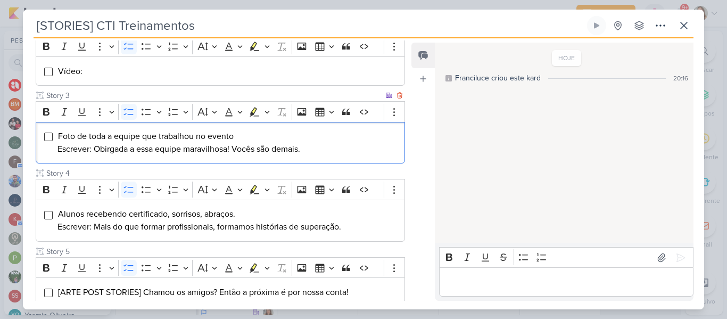
click at [220, 143] on li "Foto de toda a equipe que trabalhou no evento Escrever: Obirgada a essa equipe …" at bounding box center [228, 143] width 342 height 26
click at [111, 73] on li "Vídeo:" at bounding box center [228, 71] width 342 height 13
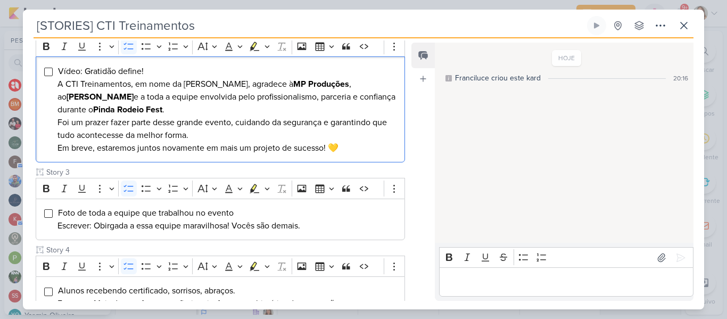
click at [68, 84] on span "Vídeo: Gratidão define! A CTI Treinamentos, em nome da [PERSON_NAME], agradece …" at bounding box center [226, 109] width 338 height 87
click at [59, 87] on span "Vídeo: Gratidão define! A CTI Treinamentos, em nome da [PERSON_NAME], agradece …" at bounding box center [226, 109] width 338 height 87
drag, startPoint x: 204, startPoint y: 84, endPoint x: 131, endPoint y: 85, distance: 73.5
click at [131, 85] on span "Vídeo: Gratidão define! A CTI Treinamentos, em nome da [PERSON_NAME], agradece …" at bounding box center [226, 109] width 338 height 87
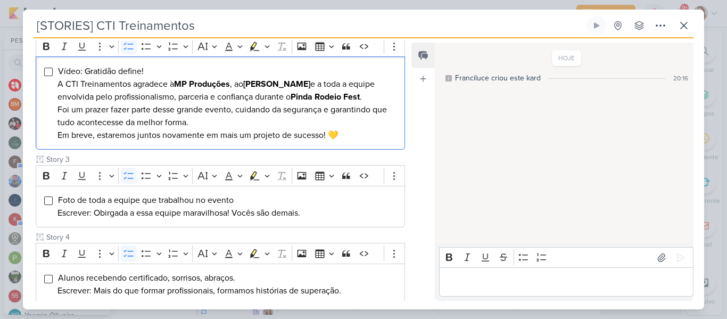
click at [153, 105] on span "Vídeo: Gratidão define! A CTI Treinamentos agradece à MP Produções , ao [PERSON…" at bounding box center [222, 103] width 330 height 75
click at [208, 117] on li "Vídeo: Gratidão define! A CTI Treinamentos agradece à MP Produções , ao [PERSON…" at bounding box center [228, 103] width 342 height 77
click at [331, 136] on span "Vídeo: Gratidão define! A CTI Treinamentos agradece à MP Produções , ao [PERSON…" at bounding box center [222, 103] width 330 height 75
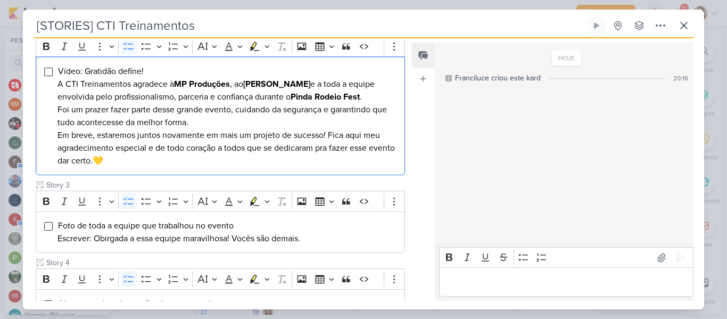
click at [293, 158] on li "Vídeo: Gratidão define! A CTI Treinamentos agradece à MP Produções , ao [PERSON…" at bounding box center [228, 116] width 342 height 102
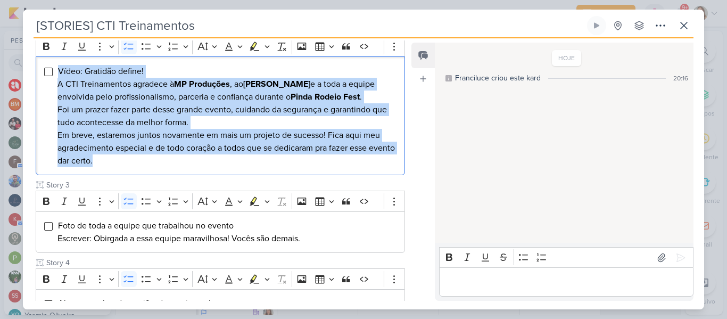
drag, startPoint x: 60, startPoint y: 69, endPoint x: 154, endPoint y: 166, distance: 135.5
click at [154, 166] on li "Vídeo: Gratidão define! A CTI Treinamentos agradece à MP Produções , ao [PERSON…" at bounding box center [228, 116] width 342 height 102
click at [51, 48] on icon "Editor toolbar" at bounding box center [46, 46] width 11 height 11
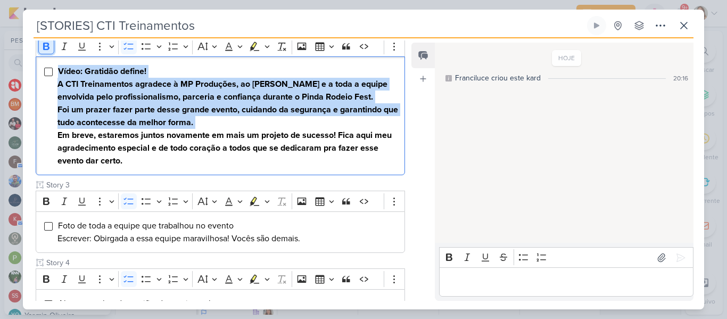
click at [51, 48] on icon "Editor toolbar" at bounding box center [46, 46] width 11 height 11
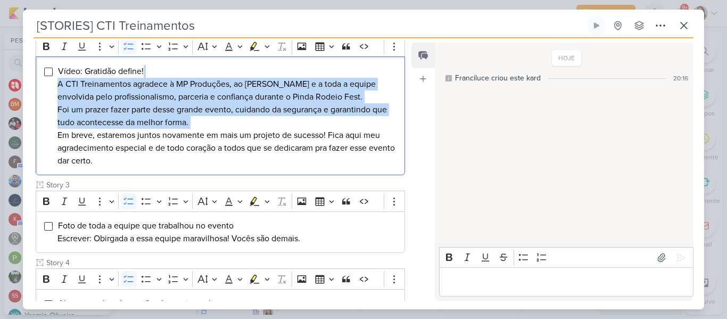
click at [115, 105] on span "Vídeo: Gratidão define! A CTI Treinamentos agradece à MP Produções, ao [PERSON_…" at bounding box center [226, 116] width 338 height 100
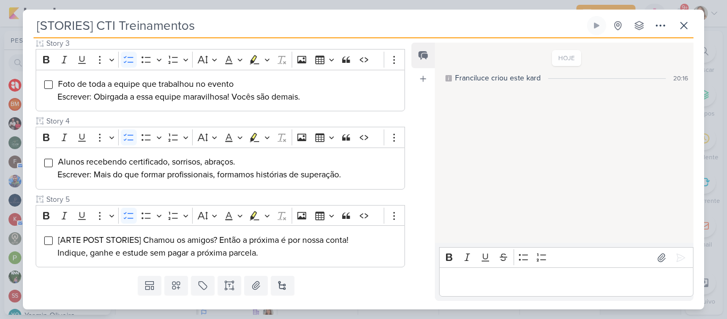
scroll to position [396, 0]
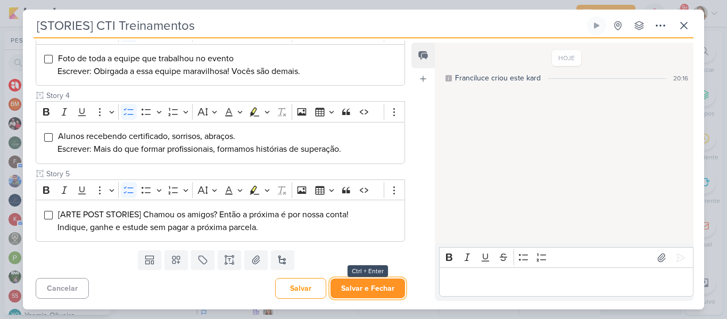
click at [360, 287] on button "Salvar e Fechar" at bounding box center [368, 288] width 75 height 20
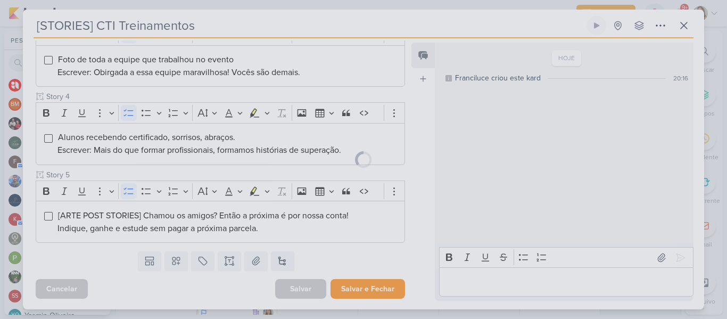
scroll to position [395, 0]
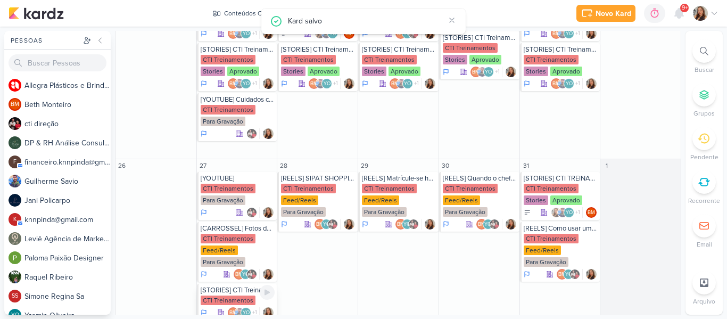
click at [248, 295] on div "CTI Treinamentos" at bounding box center [228, 300] width 55 height 10
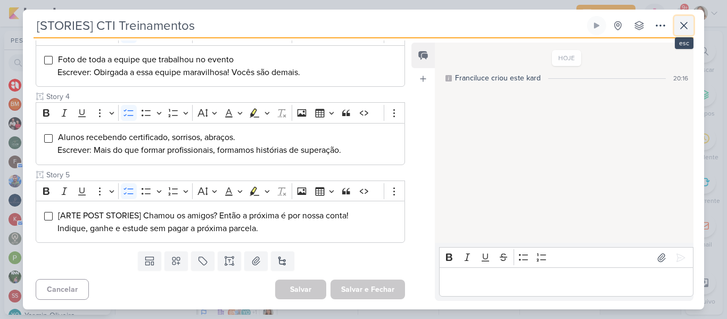
click at [688, 22] on icon at bounding box center [684, 25] width 13 height 13
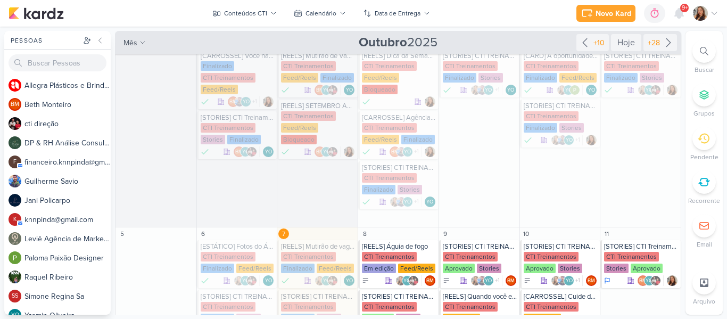
scroll to position [0, 0]
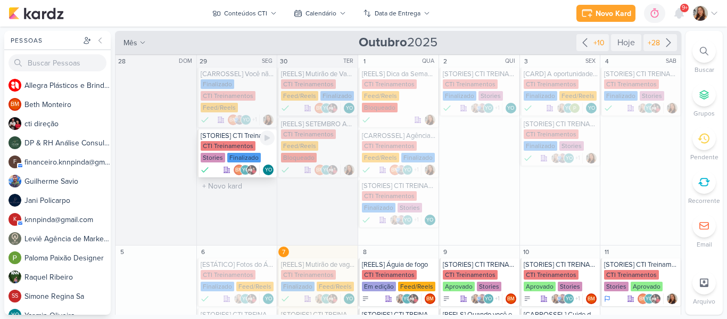
click at [236, 149] on div "CTI Treinamentos" at bounding box center [228, 146] width 55 height 10
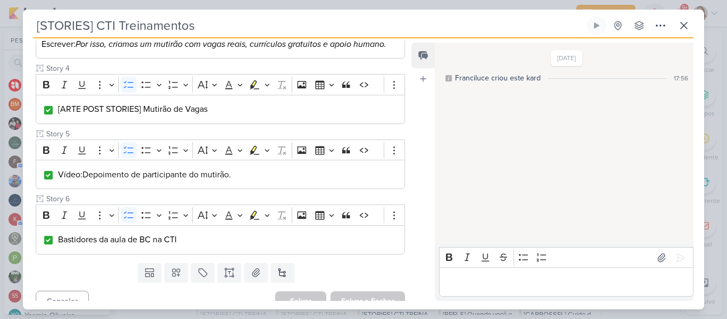
scroll to position [439, 0]
click at [684, 24] on icon at bounding box center [684, 25] width 6 height 6
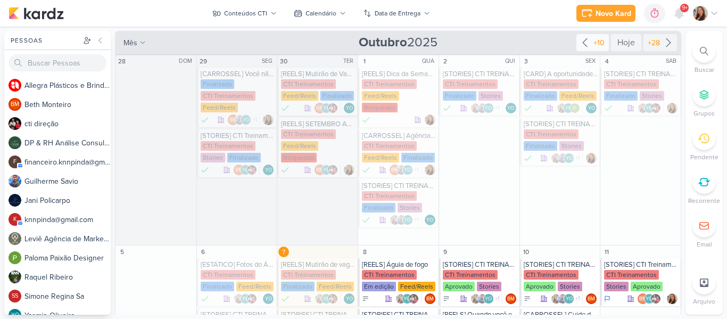
click at [582, 47] on icon at bounding box center [585, 42] width 13 height 13
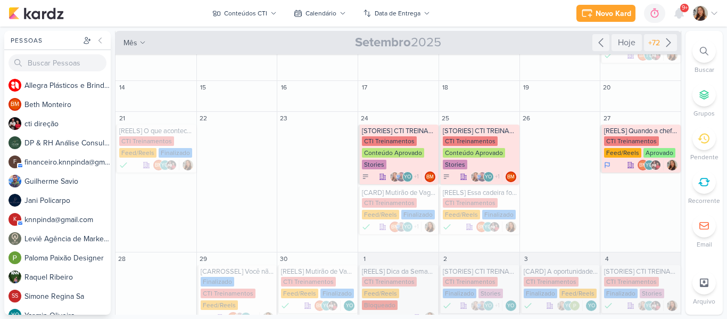
scroll to position [146, 0]
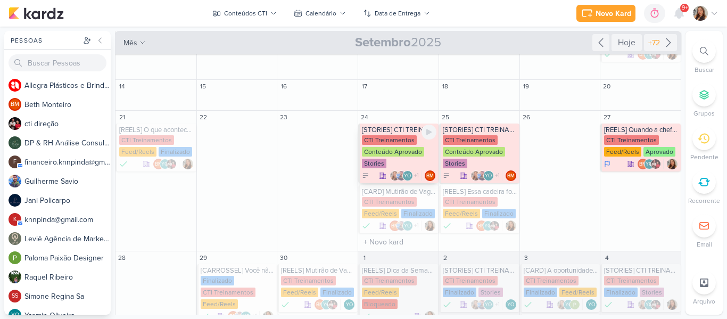
click at [412, 161] on div "CTI Treinamentos Conteúdo Aprovado Stories" at bounding box center [399, 152] width 75 height 34
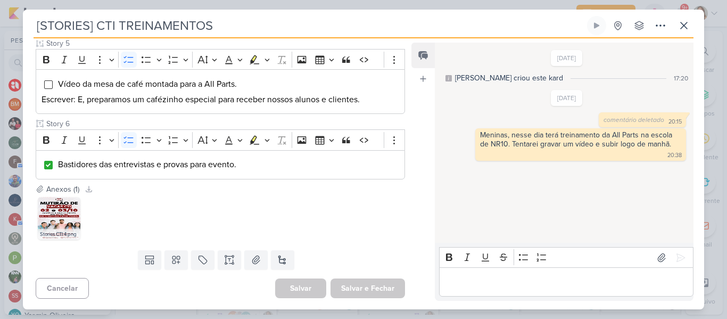
scroll to position [0, 0]
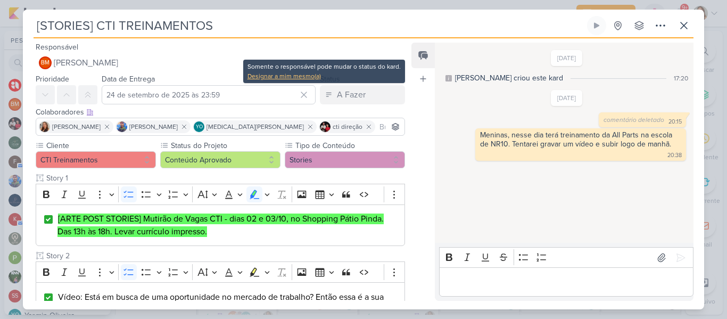
click at [316, 77] on div "Designar a mim mesmo(a)" at bounding box center [324, 76] width 153 height 10
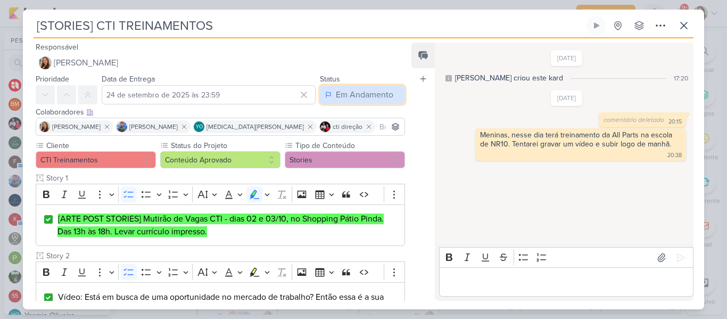
click at [339, 96] on div "Em Andamento" at bounding box center [364, 94] width 57 height 13
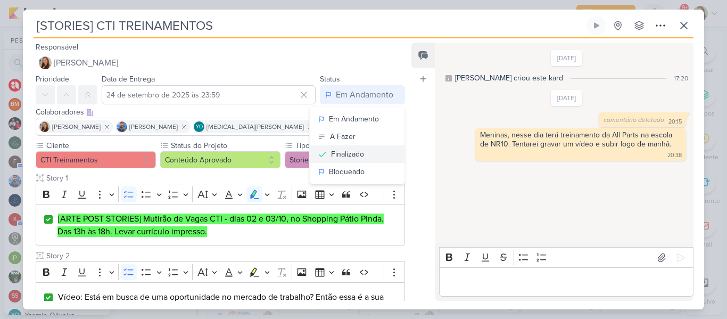
click at [342, 150] on div "Finalizado" at bounding box center [347, 154] width 33 height 11
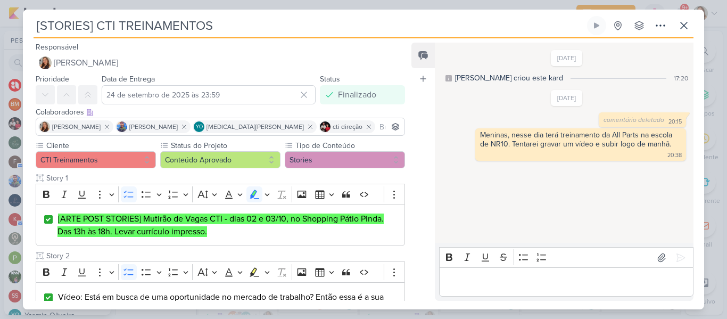
scroll to position [490, 0]
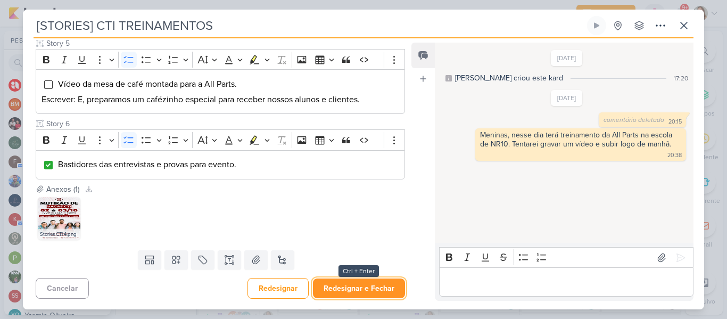
click at [369, 290] on button "Redesignar e Fechar" at bounding box center [359, 288] width 92 height 20
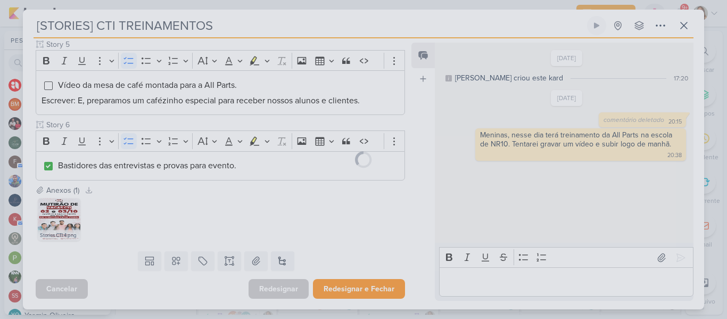
scroll to position [489, 0]
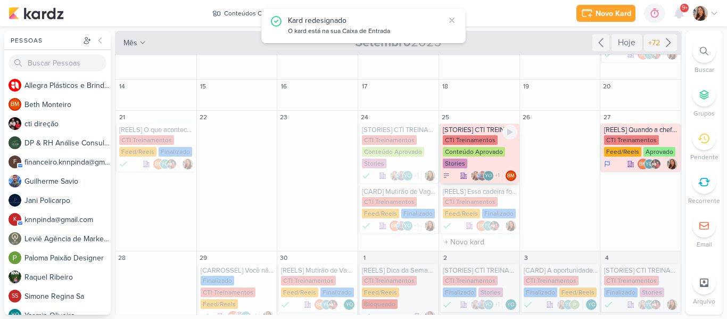
click at [467, 152] on div "Conteúdo Aprovado" at bounding box center [474, 152] width 62 height 10
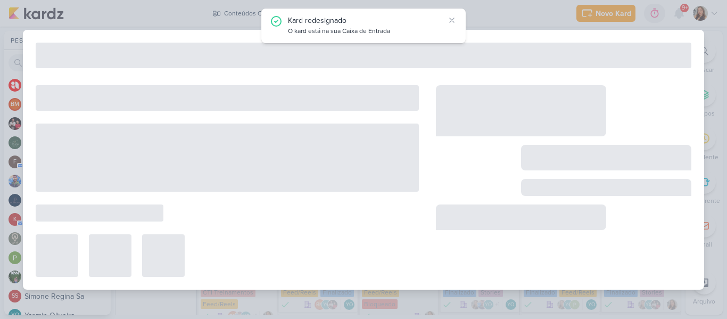
type input "[DATE] 23:59"
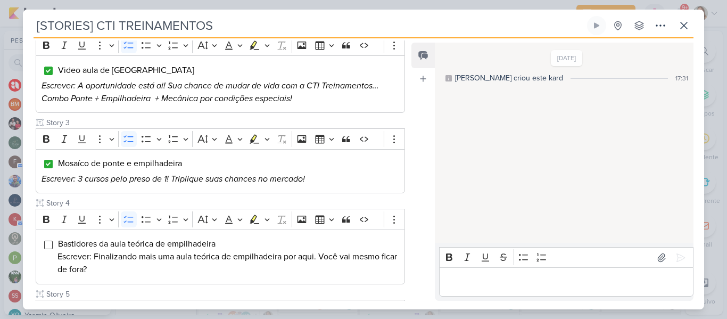
scroll to position [324, 0]
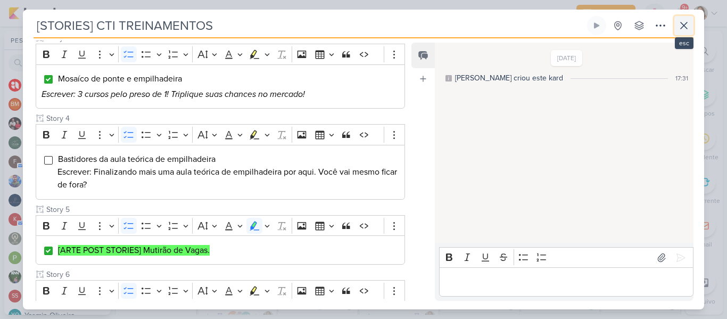
click at [683, 33] on button at bounding box center [684, 25] width 19 height 19
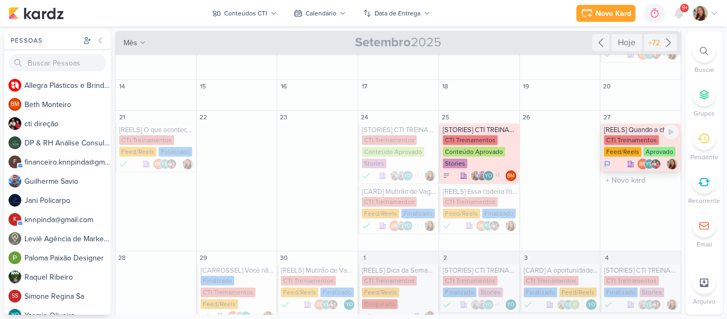
click at [634, 131] on div "[REELS] Quando a chefe pergunta se o comercial já bateu meta" at bounding box center [641, 130] width 75 height 9
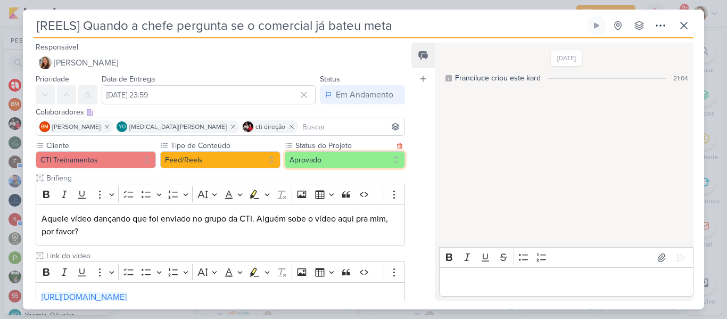
click at [352, 155] on button "Aprovado" at bounding box center [345, 159] width 120 height 17
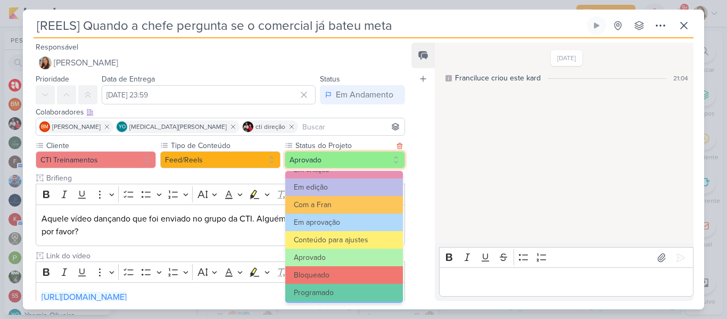
scroll to position [120, 0]
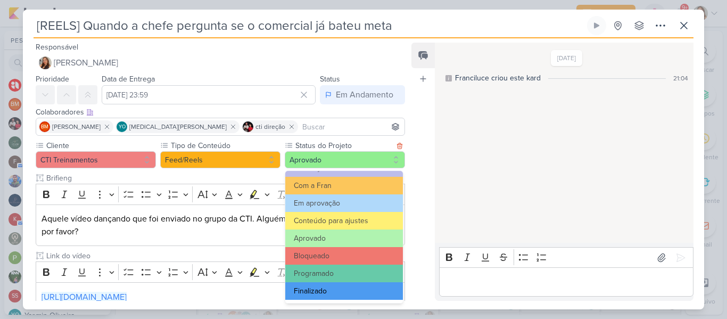
click at [358, 287] on button "Finalizado" at bounding box center [344, 291] width 118 height 18
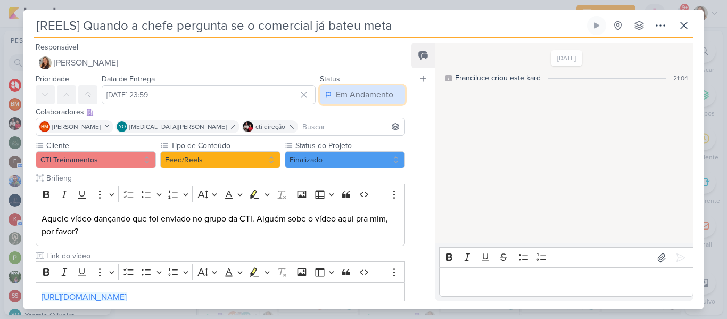
click at [338, 100] on div "Em Andamento" at bounding box center [364, 94] width 57 height 13
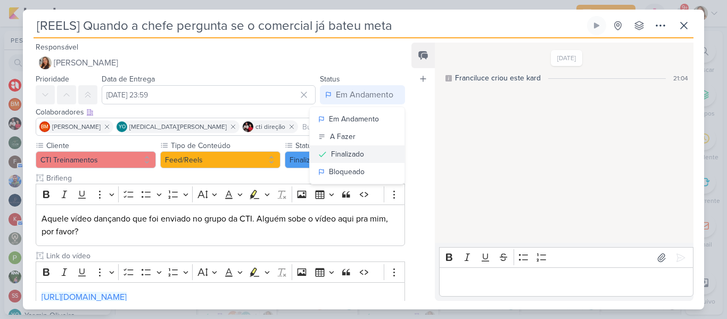
click at [343, 157] on div "Finalizado" at bounding box center [347, 154] width 33 height 11
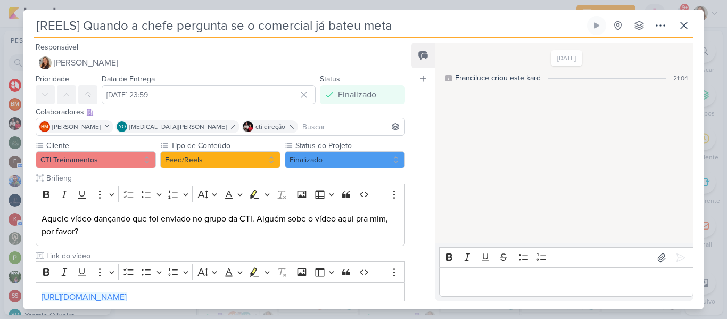
scroll to position [83, 0]
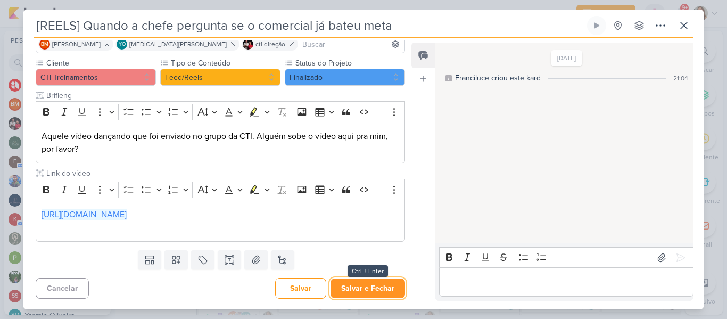
click at [357, 288] on button "Salvar e Fechar" at bounding box center [368, 288] width 75 height 20
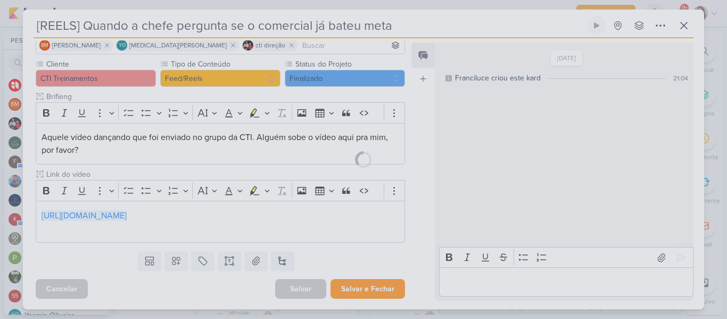
scroll to position [81, 0]
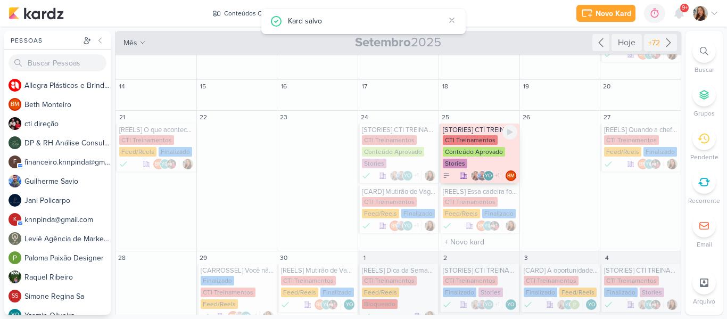
click at [491, 143] on div "CTI Treinamentos" at bounding box center [470, 140] width 55 height 10
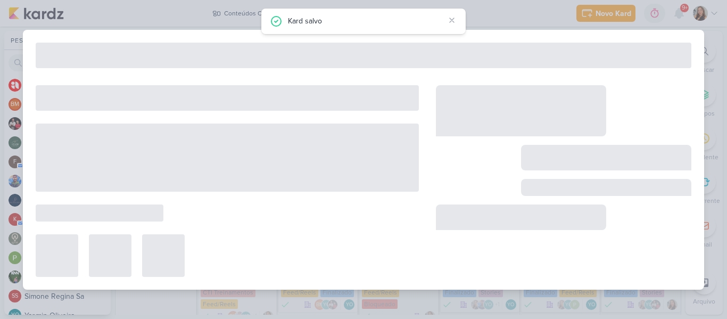
type input "[STORIES] CTI TREINAMENTOS"
type input "[DATE] 23:59"
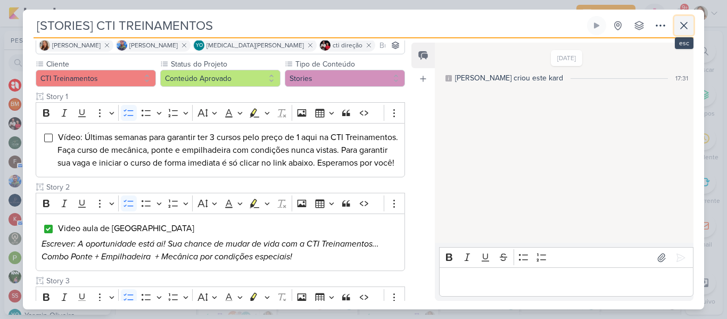
click at [689, 21] on icon at bounding box center [684, 25] width 13 height 13
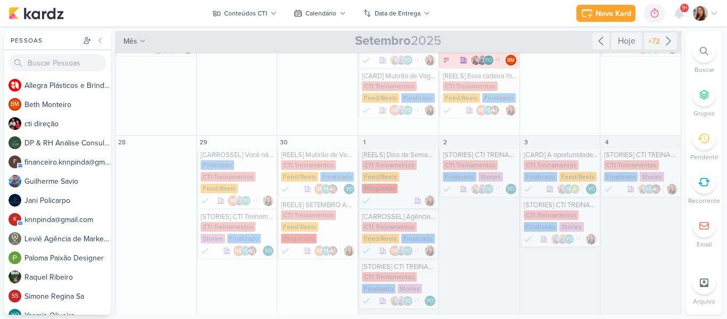
scroll to position [0, 0]
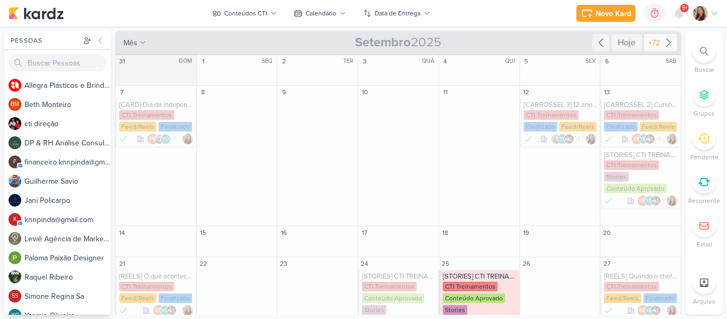
click at [656, 46] on div "+72" at bounding box center [654, 42] width 16 height 11
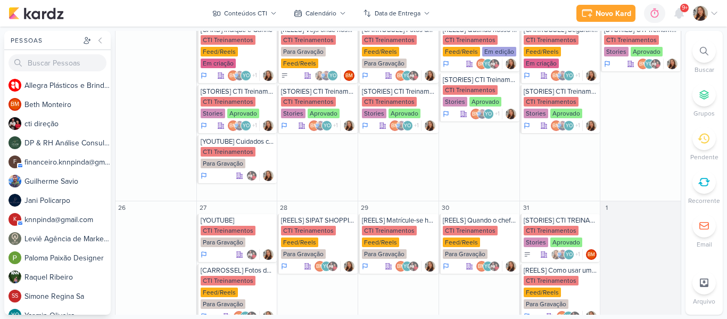
scroll to position [608, 0]
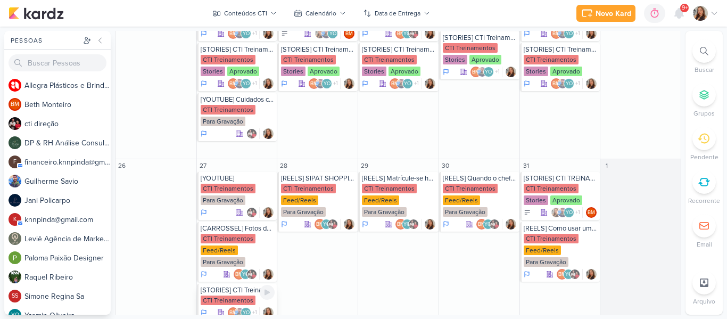
click at [226, 295] on div "CTI Treinamentos" at bounding box center [228, 300] width 55 height 10
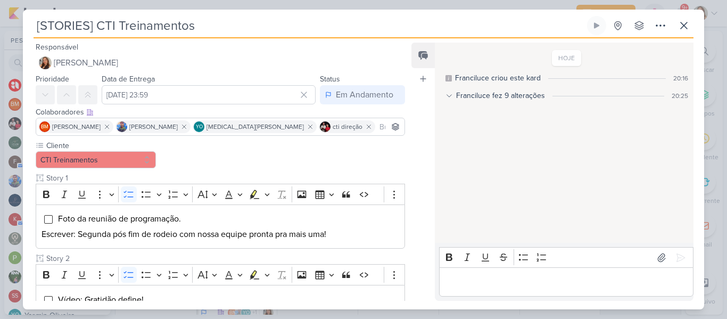
scroll to position [396, 0]
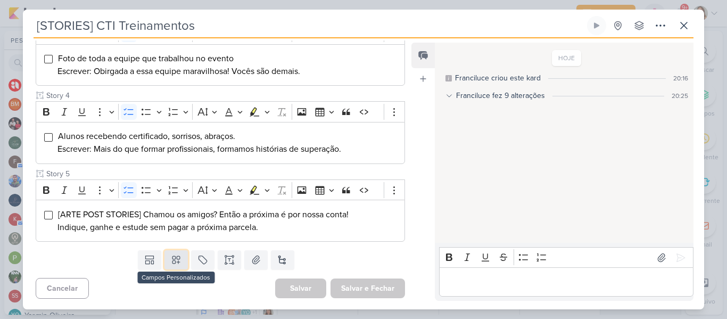
click at [177, 262] on icon at bounding box center [176, 259] width 11 height 11
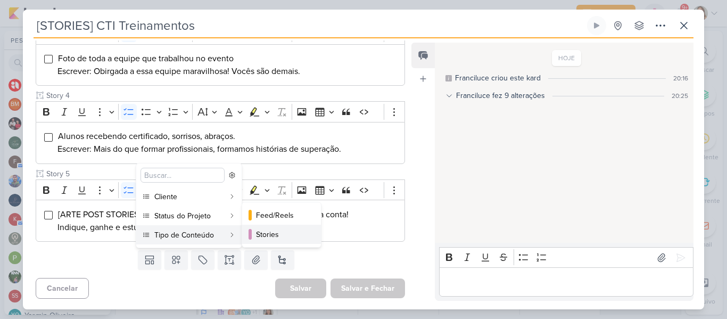
click at [249, 239] on div at bounding box center [250, 234] width 3 height 11
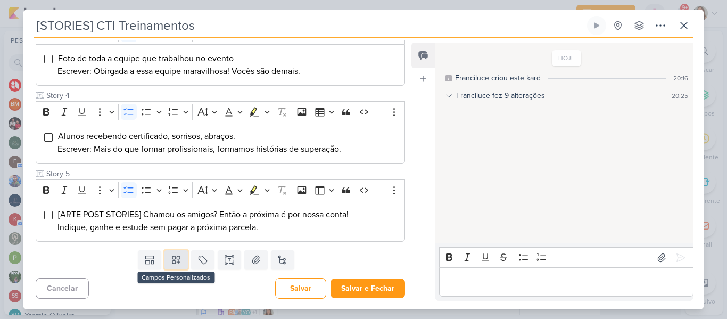
click at [174, 259] on icon at bounding box center [175, 259] width 7 height 7
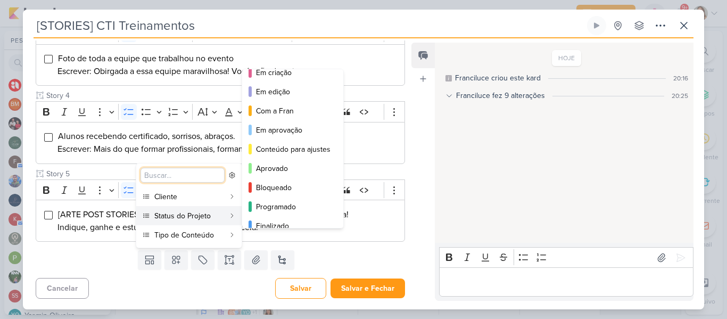
scroll to position [97, 0]
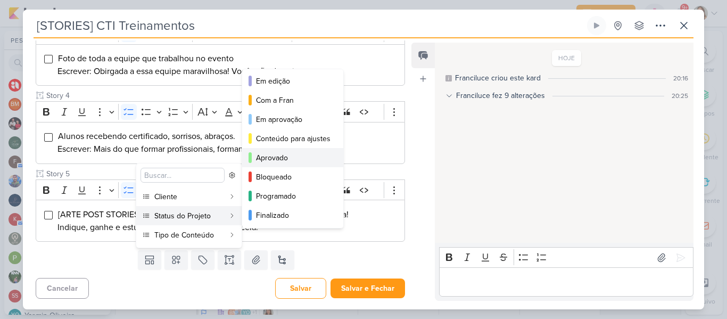
click at [272, 153] on div "Aprovado" at bounding box center [293, 157] width 75 height 11
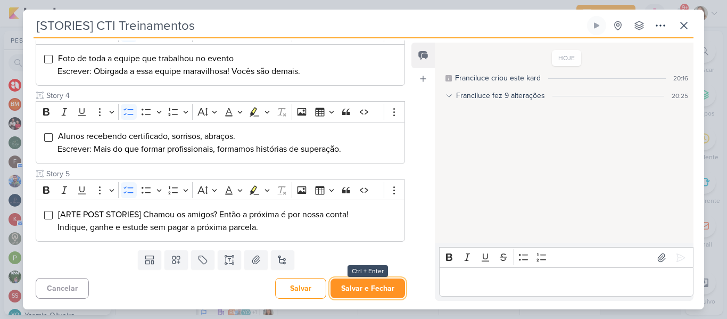
click at [356, 282] on button "Salvar e Fechar" at bounding box center [368, 288] width 75 height 20
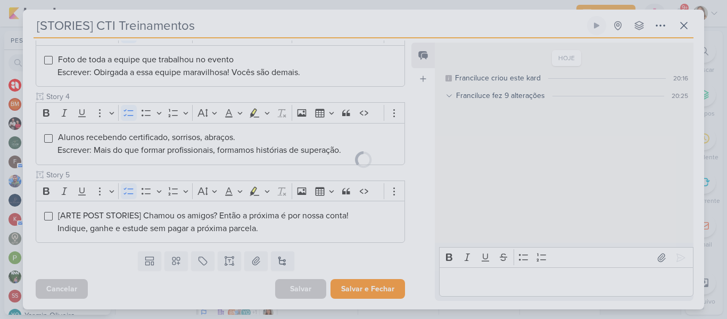
scroll to position [395, 0]
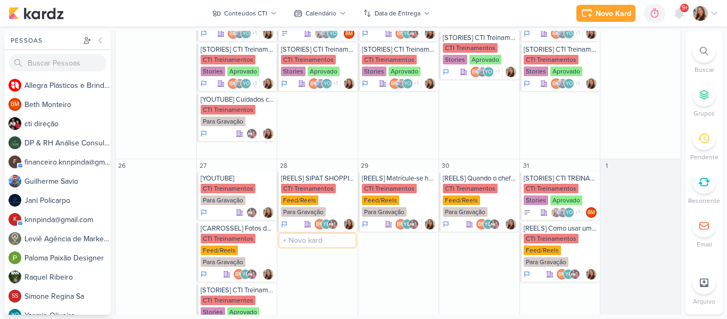
click at [316, 234] on input "text" at bounding box center [318, 240] width 76 height 13
type input "[STORIES] CTI Treinamentos"
click at [316, 236] on div "[STORIES] CTI Treinamentos" at bounding box center [318, 240] width 75 height 9
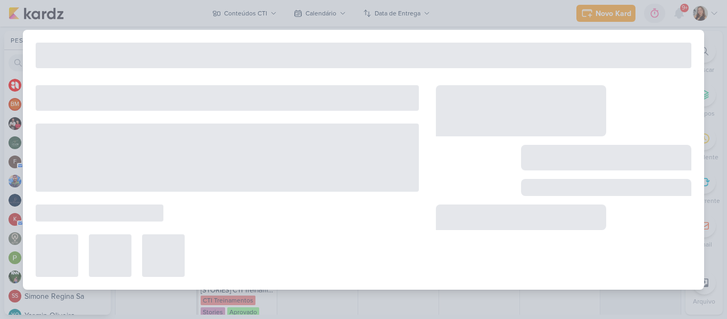
type input "[DATE] 23:59"
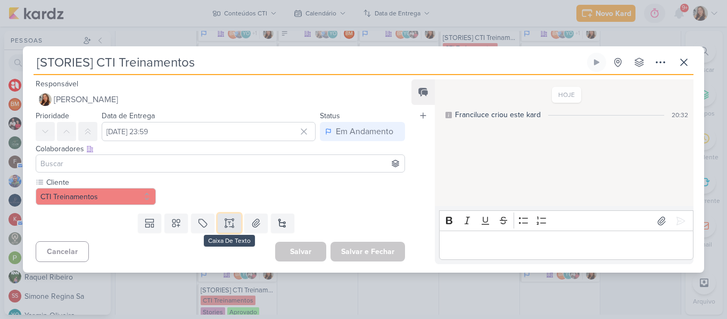
click at [220, 226] on button at bounding box center [229, 222] width 23 height 19
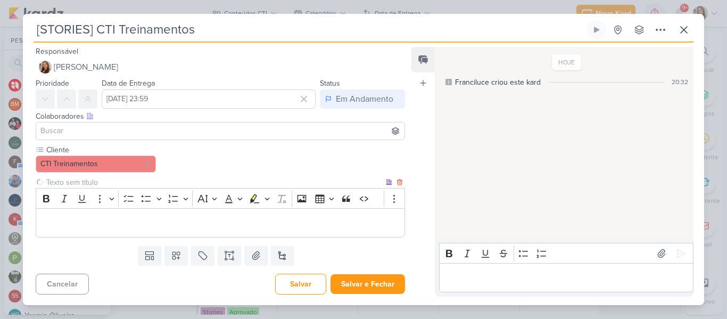
click at [139, 184] on input "text" at bounding box center [214, 182] width 340 height 11
type input "Story 1"
click at [142, 219] on p "Editor editing area: main" at bounding box center [221, 223] width 358 height 13
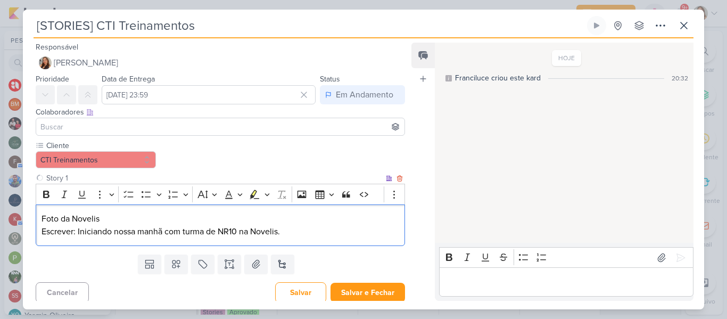
click at [132, 219] on p "Foto da Novelis" at bounding box center [221, 218] width 358 height 13
click at [129, 201] on button "To-do List" at bounding box center [129, 194] width 16 height 16
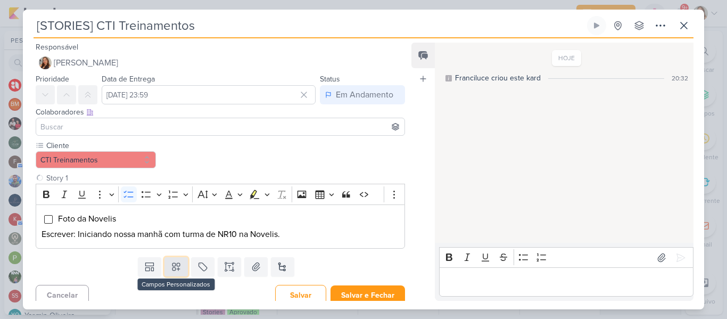
click at [179, 267] on icon at bounding box center [176, 266] width 11 height 11
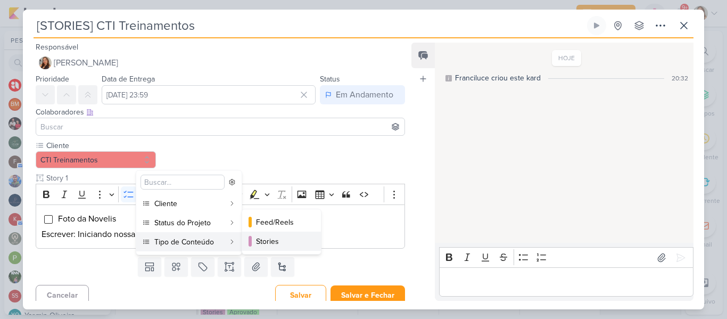
click at [283, 239] on div "Stories" at bounding box center [282, 241] width 52 height 11
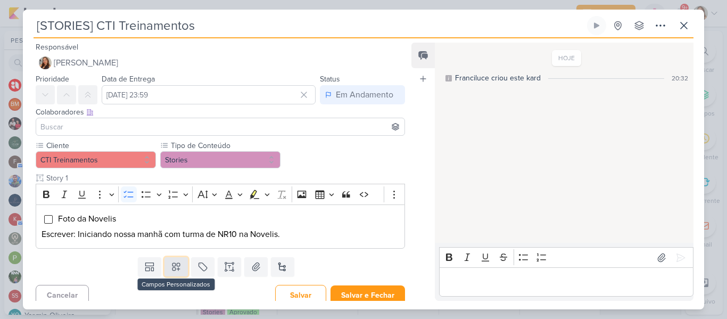
click at [179, 259] on button at bounding box center [176, 266] width 23 height 19
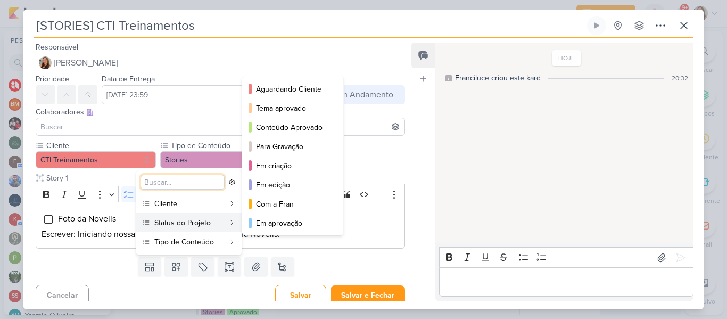
scroll to position [97, 0]
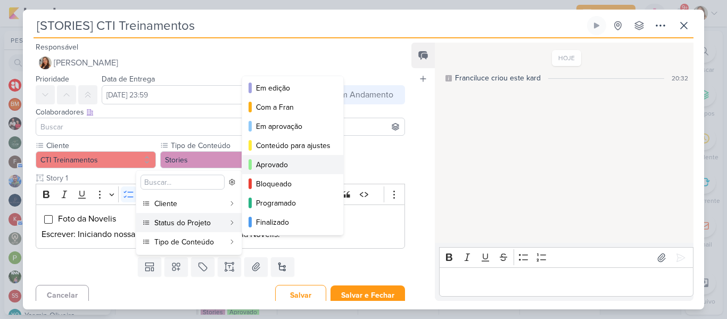
click at [279, 171] on button "Aprovado" at bounding box center [292, 164] width 101 height 19
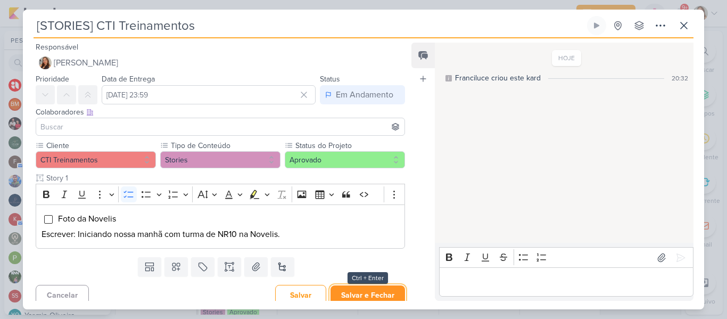
click at [369, 287] on button "Salvar e Fechar" at bounding box center [368, 295] width 75 height 20
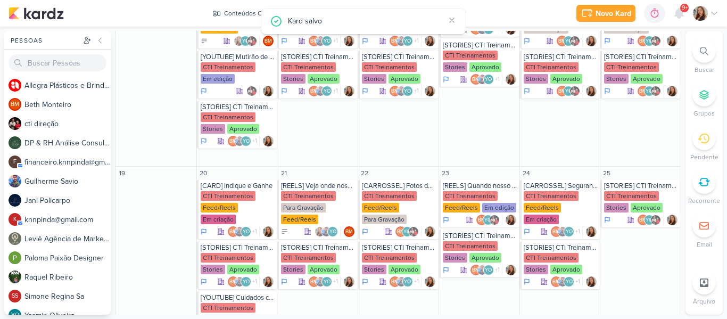
scroll to position [440, 0]
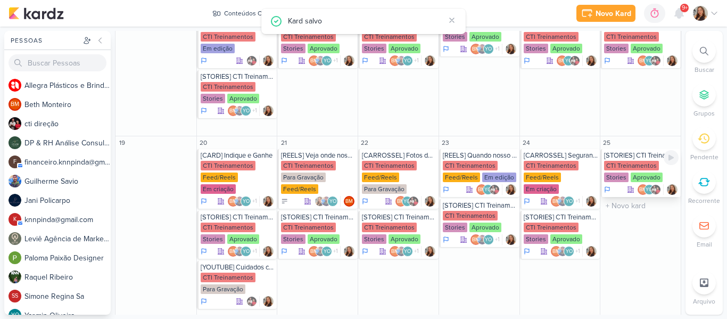
click at [636, 172] on div "Aprovado" at bounding box center [647, 177] width 32 height 10
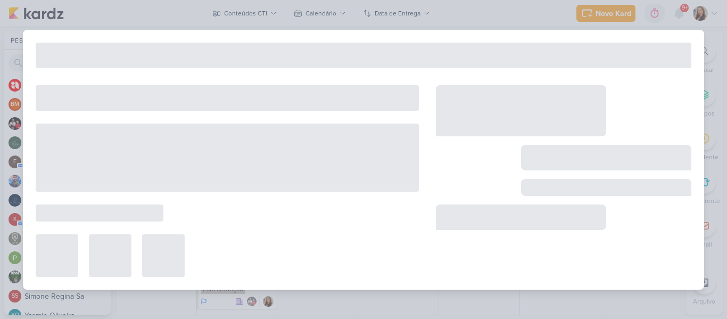
type input "[DATE] 23:59"
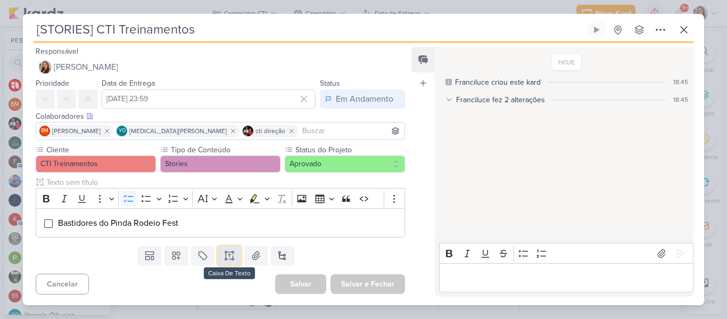
click at [228, 254] on icon at bounding box center [229, 255] width 11 height 11
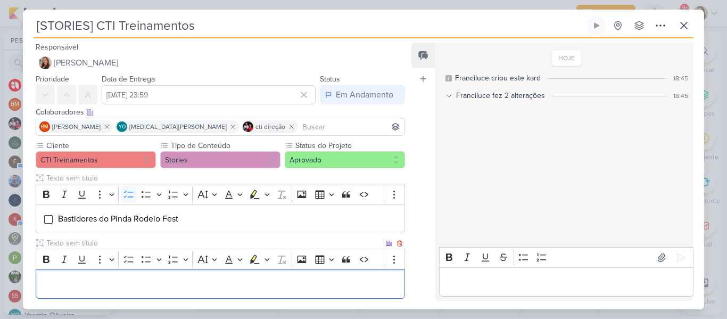
click at [195, 244] on input "text" at bounding box center [214, 242] width 340 height 11
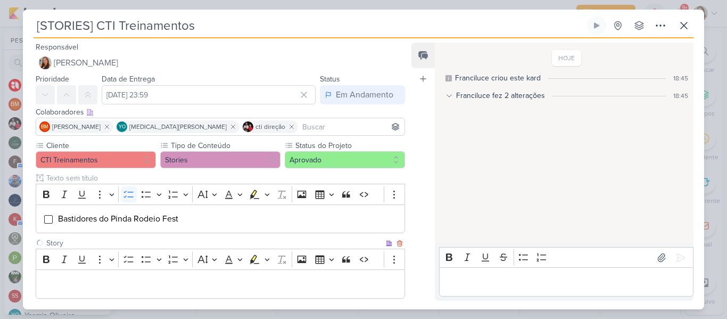
type input "Story"
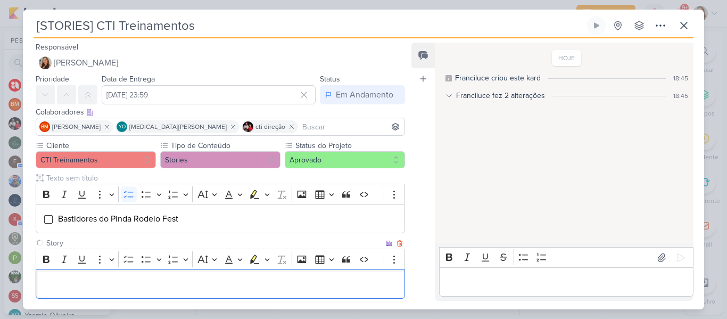
click at [133, 279] on p "Editor editing area: main" at bounding box center [221, 284] width 358 height 13
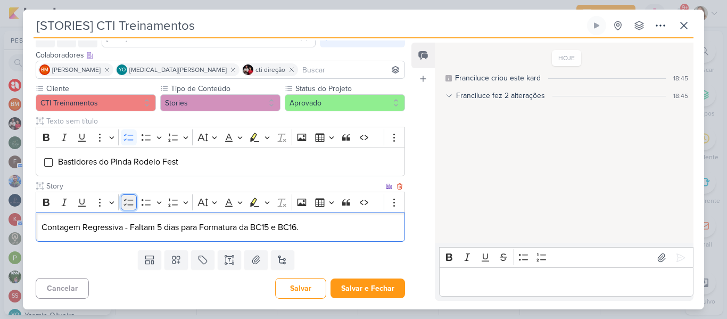
click at [134, 202] on icon "Editor toolbar" at bounding box center [129, 202] width 11 height 11
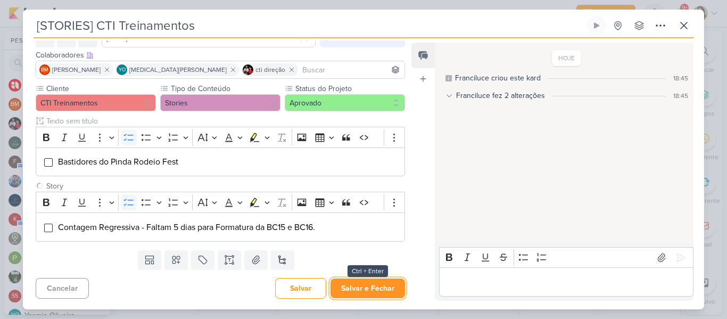
click at [345, 282] on button "Salvar e Fechar" at bounding box center [368, 288] width 75 height 20
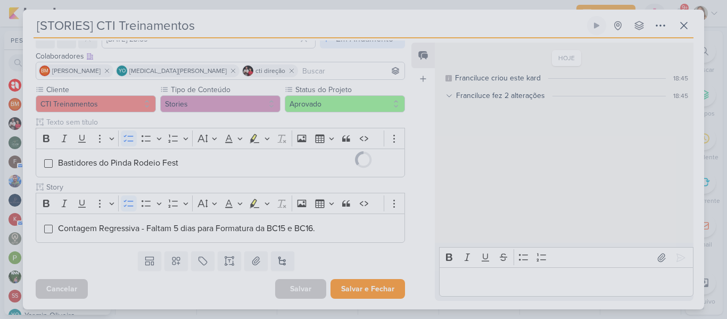
scroll to position [56, 0]
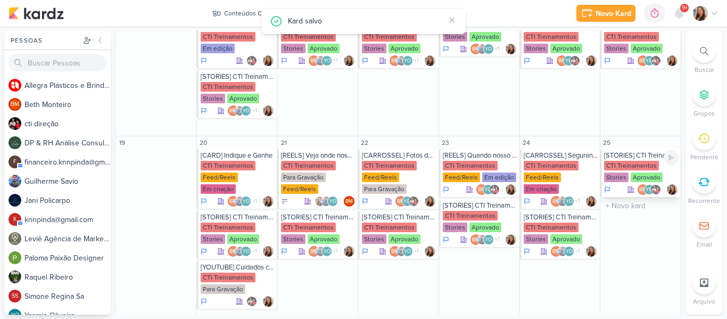
click at [631, 172] on div "Aprovado" at bounding box center [647, 177] width 32 height 10
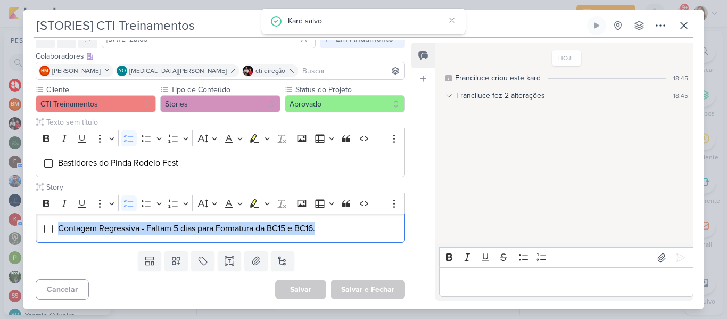
drag, startPoint x: 341, startPoint y: 226, endPoint x: 34, endPoint y: 213, distance: 308.0
click at [34, 213] on div "Cliente CTI Treinamentos Tipo de Conteúdo" at bounding box center [216, 165] width 387 height 163
copy span "Contagem Regressiva - Faltam 5 dias para Formatura da BC15 e BC16."
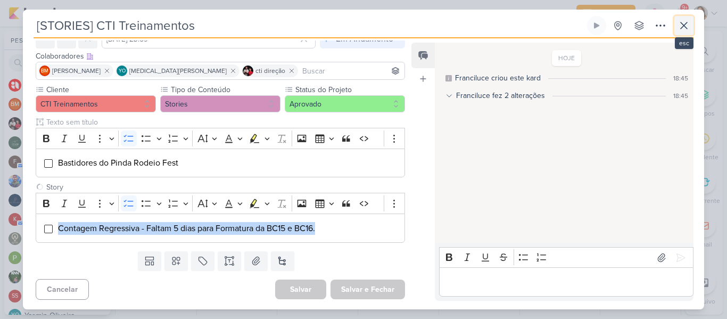
click at [679, 23] on icon at bounding box center [684, 25] width 13 height 13
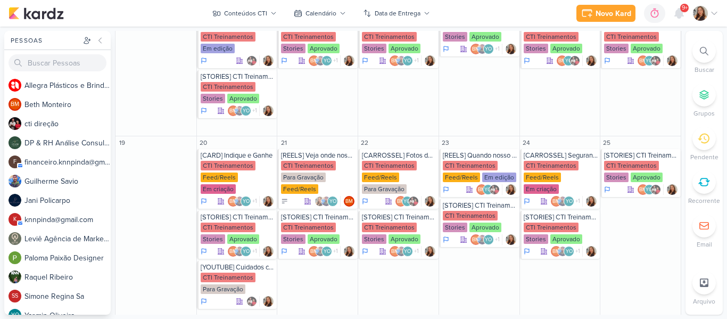
scroll to position [620, 0]
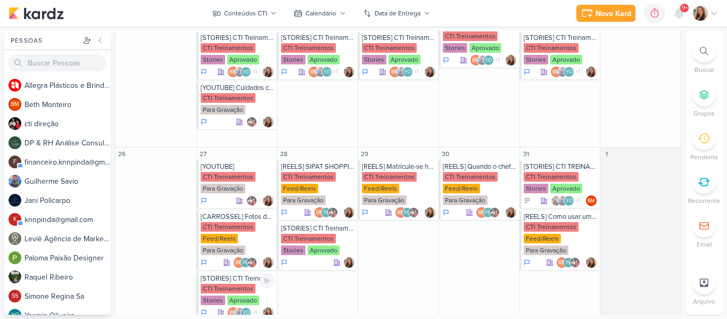
click at [244, 284] on div "CTI Treinamentos" at bounding box center [228, 289] width 55 height 10
